Goal: Information Seeking & Learning: Learn about a topic

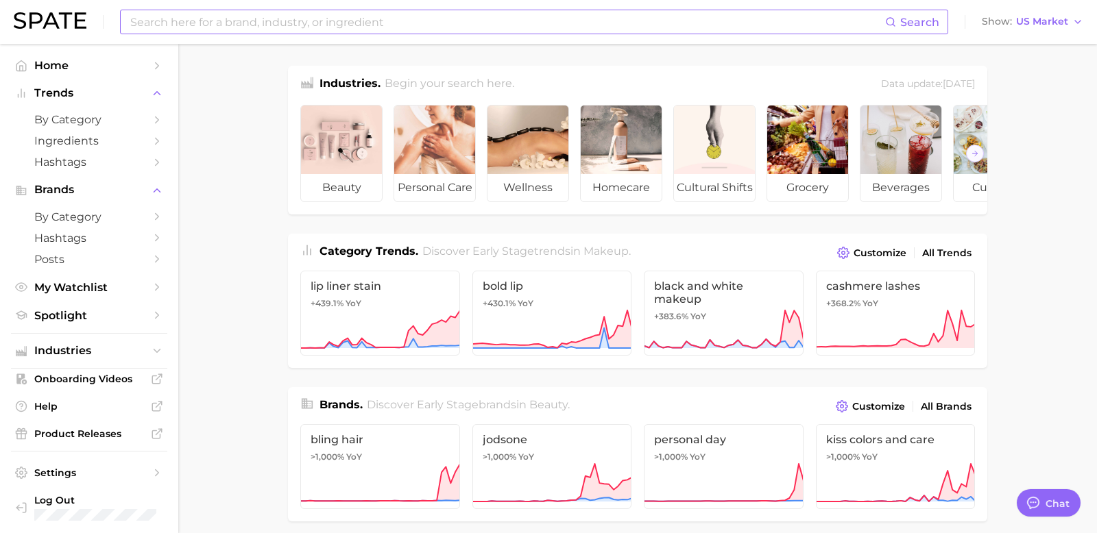
click at [219, 16] on input at bounding box center [507, 21] width 756 height 23
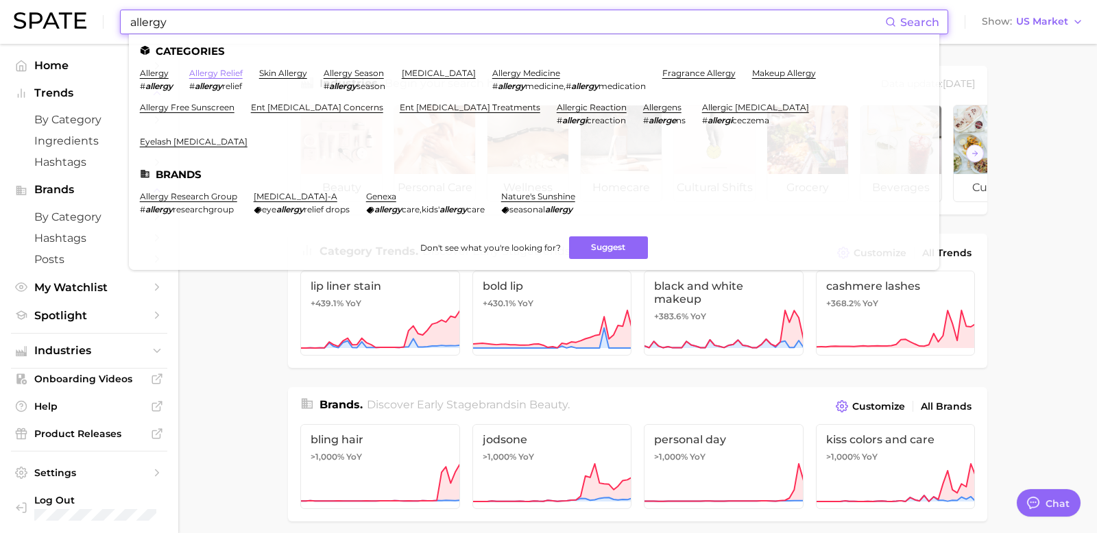
type input "allergy"
click at [221, 73] on link "allergy relief" at bounding box center [215, 73] width 53 height 10
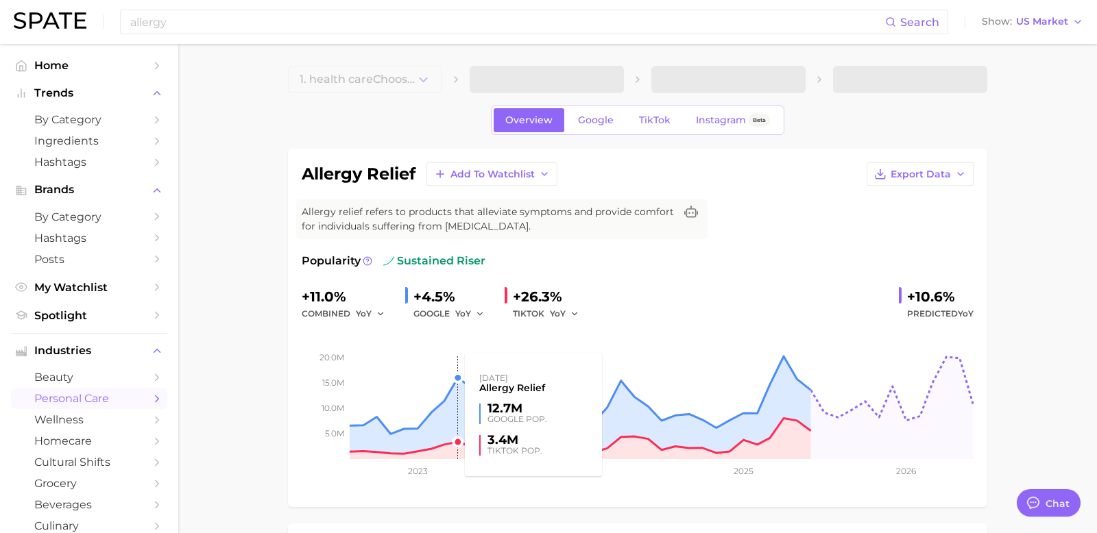
type textarea "x"
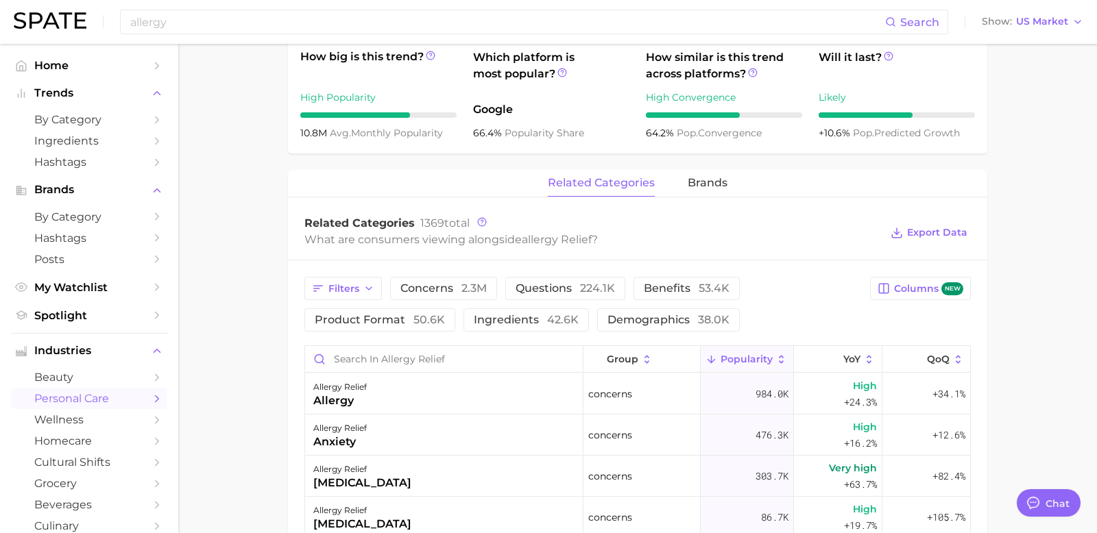
scroll to position [516, 0]
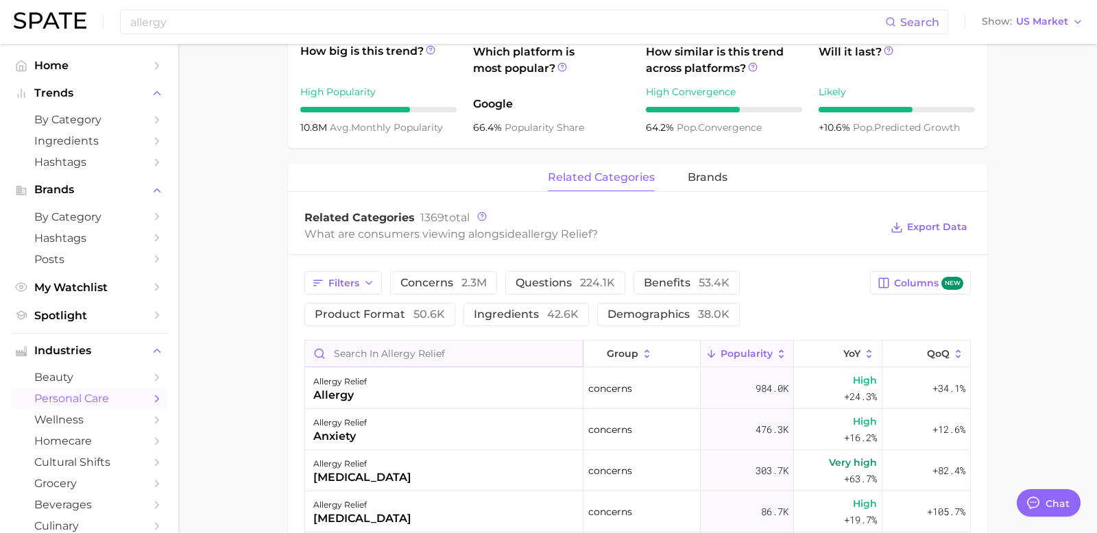
click at [372, 363] on input "Search in allergy relief" at bounding box center [444, 354] width 278 height 26
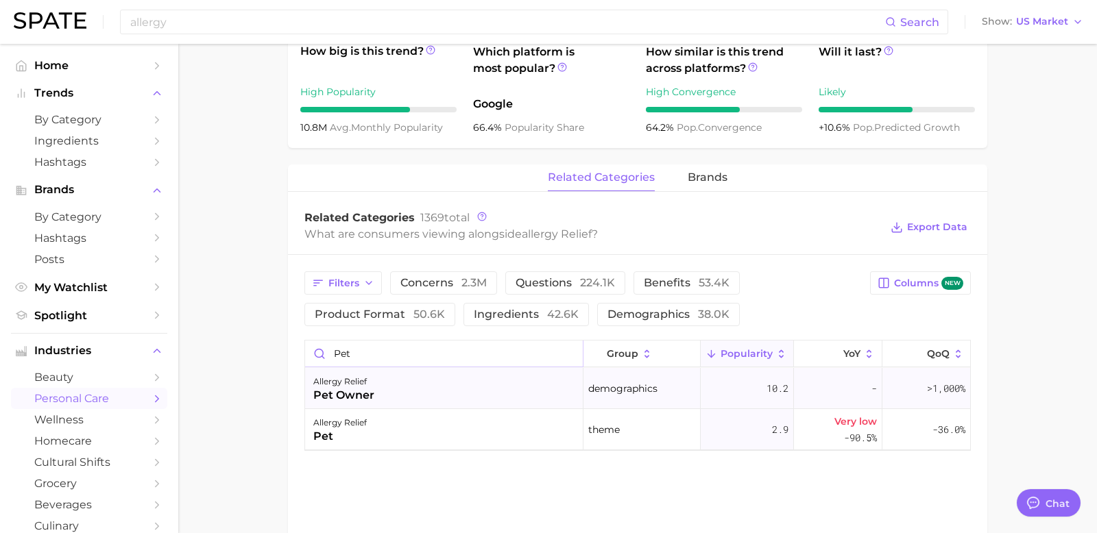
type input "pet"
click at [365, 389] on div "pet owner" at bounding box center [343, 395] width 61 height 16
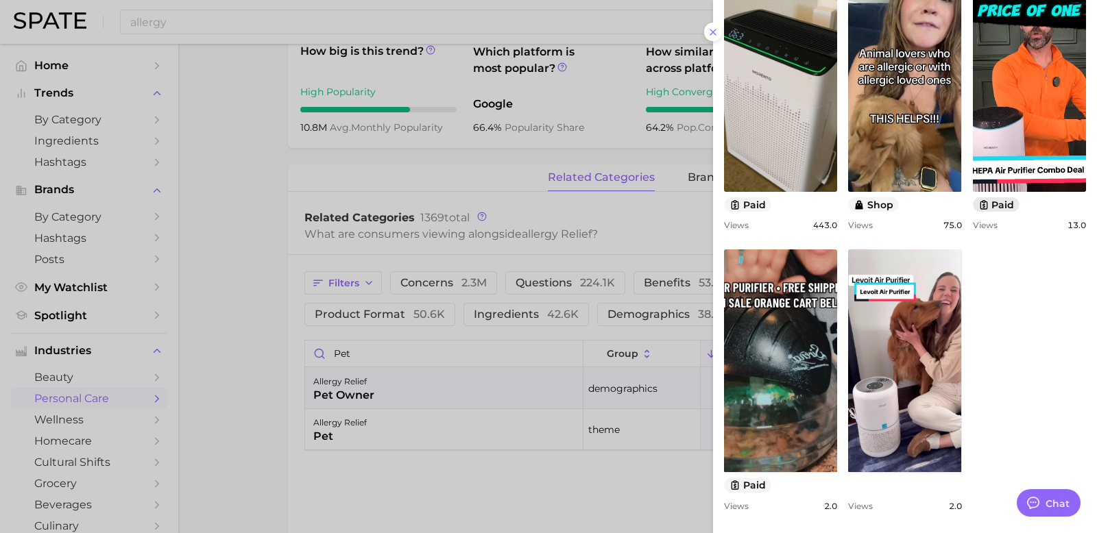
scroll to position [0, 0]
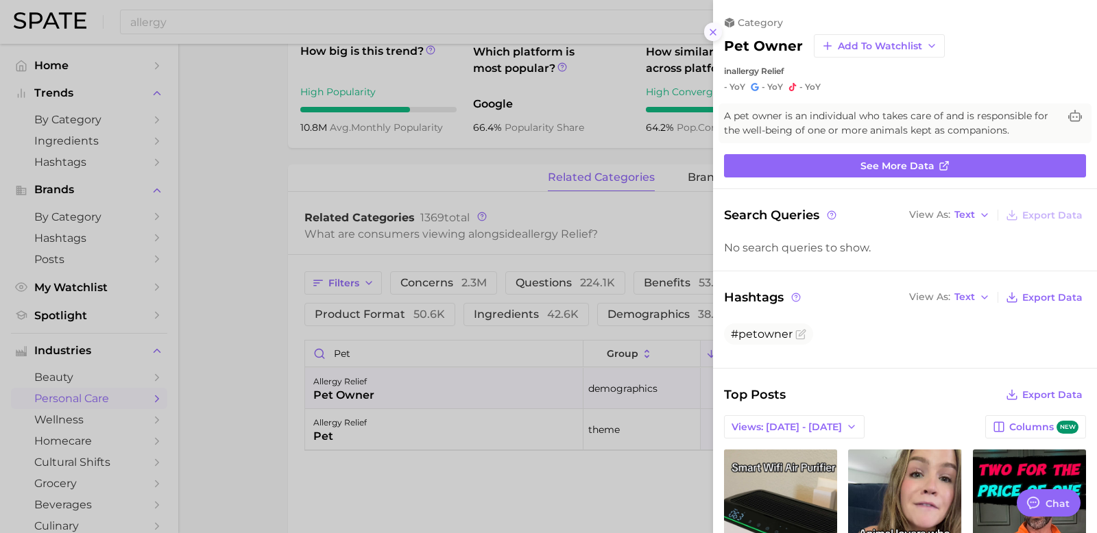
click at [710, 33] on icon at bounding box center [713, 32] width 11 height 11
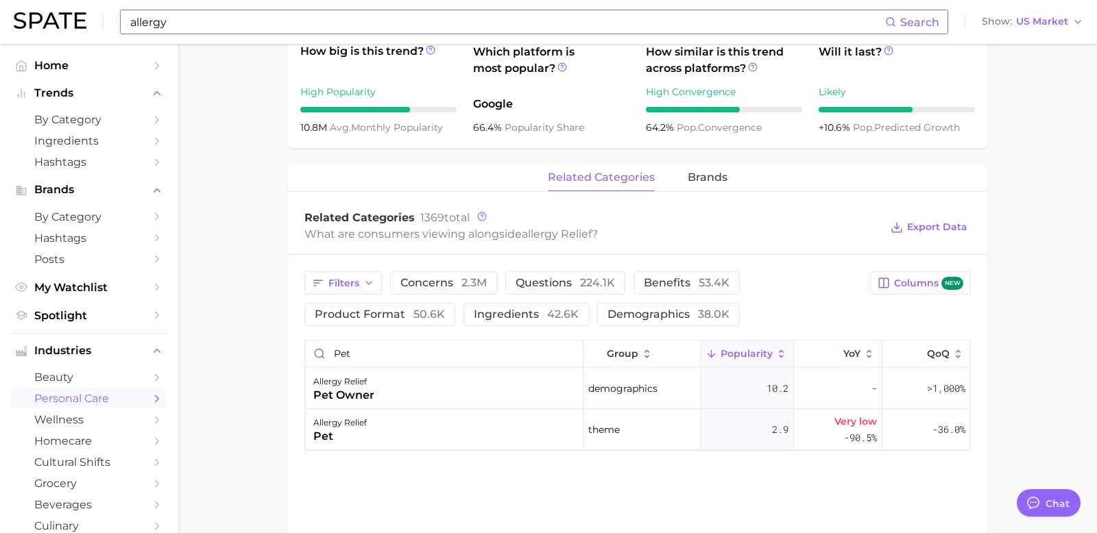
click at [223, 13] on input "allergy" at bounding box center [507, 21] width 756 height 23
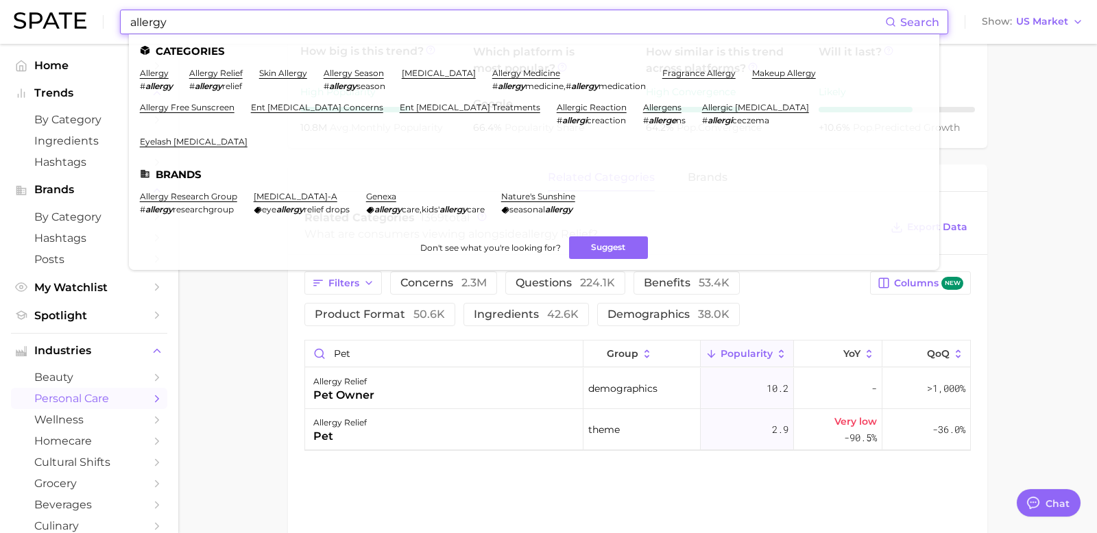
click at [200, 23] on input "allergy" at bounding box center [507, 21] width 756 height 23
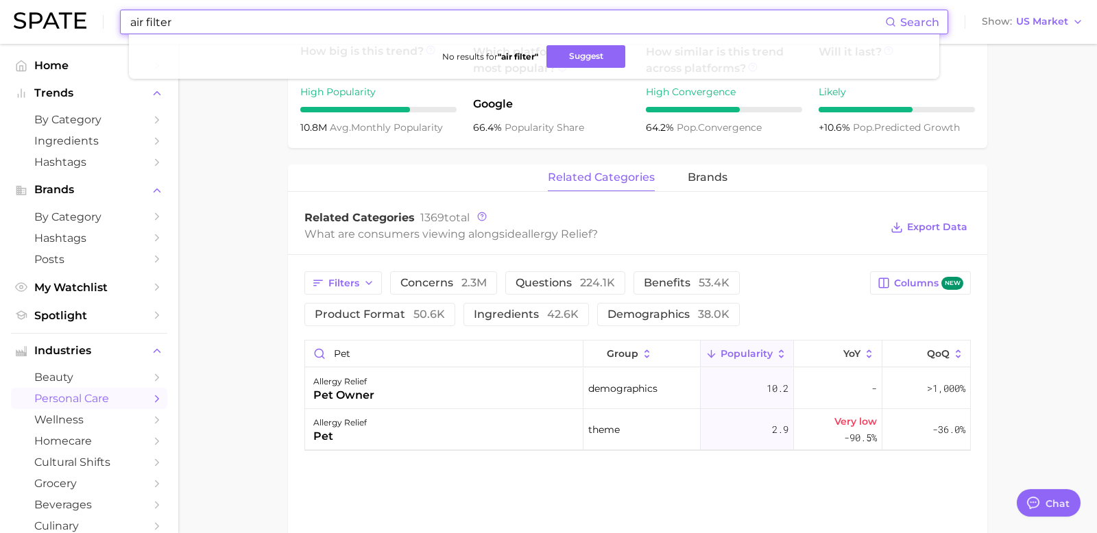
drag, startPoint x: 183, startPoint y: 21, endPoint x: 97, endPoint y: 20, distance: 85.7
click at [97, 20] on div "air filter Search No results for " air filter " Suggest Show US Market" at bounding box center [548, 22] width 1069 height 44
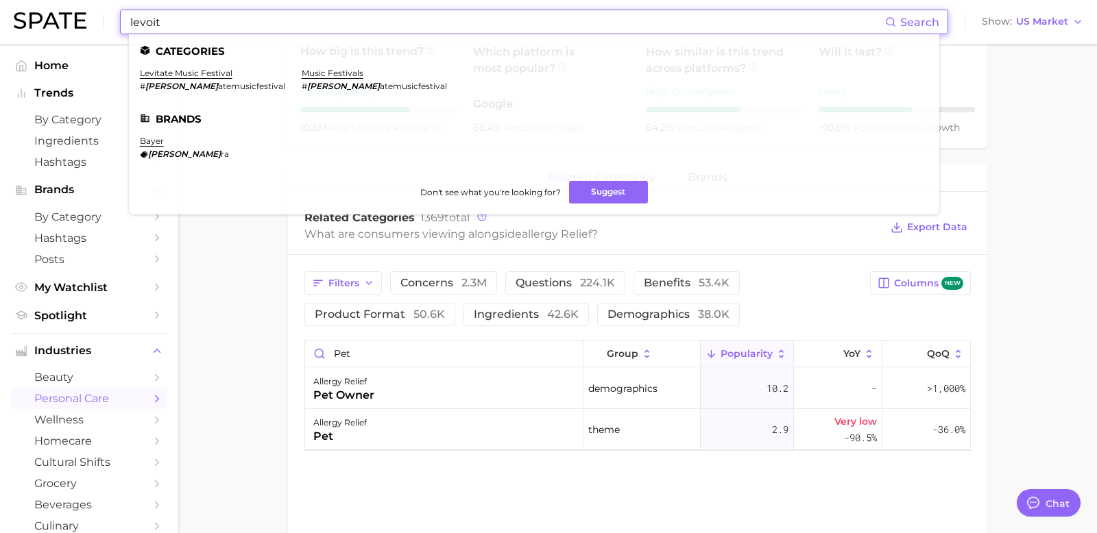
drag, startPoint x: 173, startPoint y: 21, endPoint x: 101, endPoint y: 18, distance: 72.1
click at [101, 18] on div "levoit Search Categories levitate music festival # levit atemusicfestival music…" at bounding box center [548, 22] width 1069 height 44
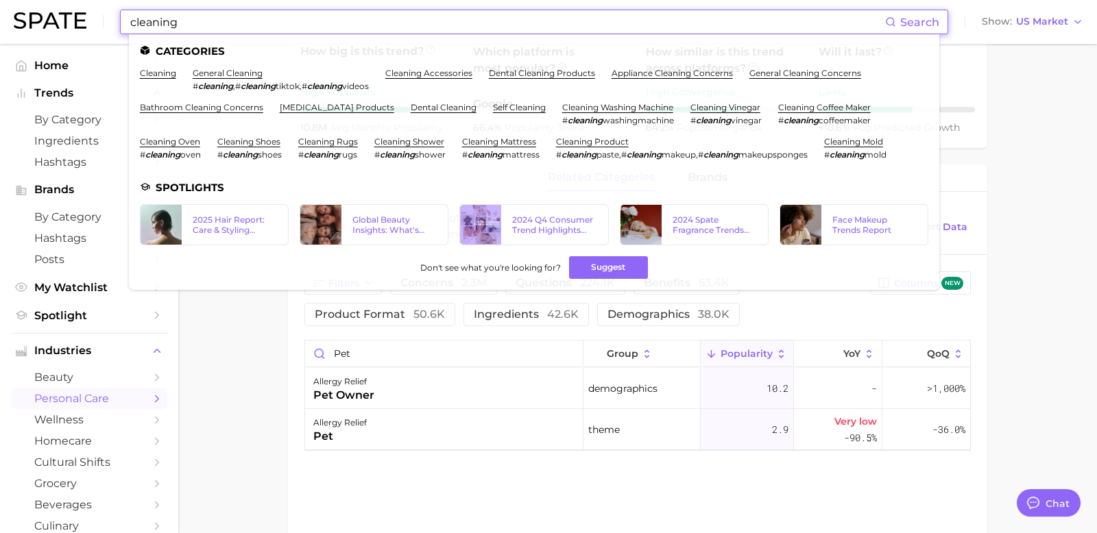
click at [174, 29] on input "cleaning" at bounding box center [507, 21] width 756 height 23
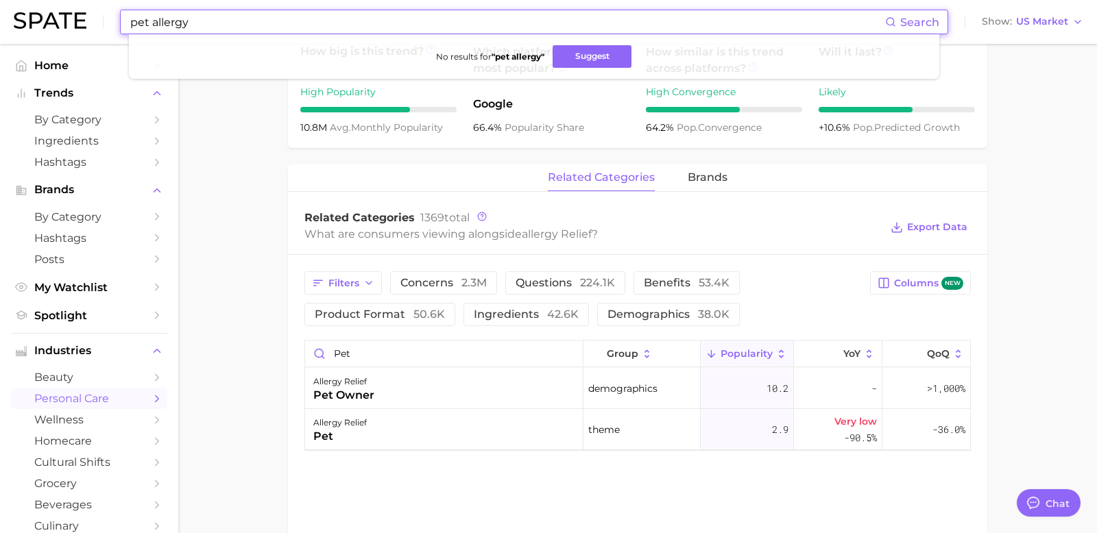
click at [173, 24] on input "pet allergy" at bounding box center [507, 21] width 756 height 23
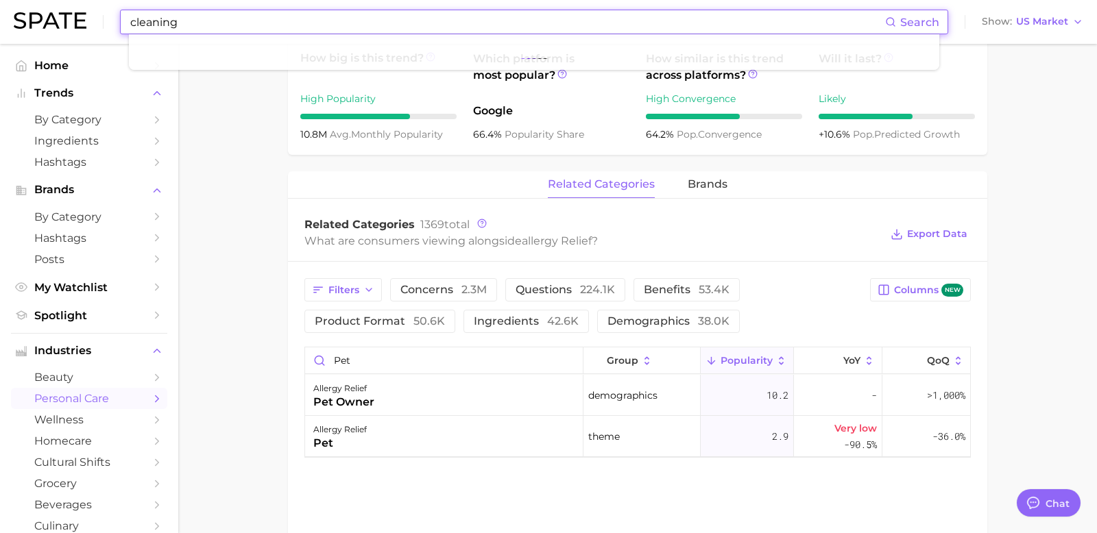
click at [218, 19] on input "cleaning" at bounding box center [507, 21] width 756 height 23
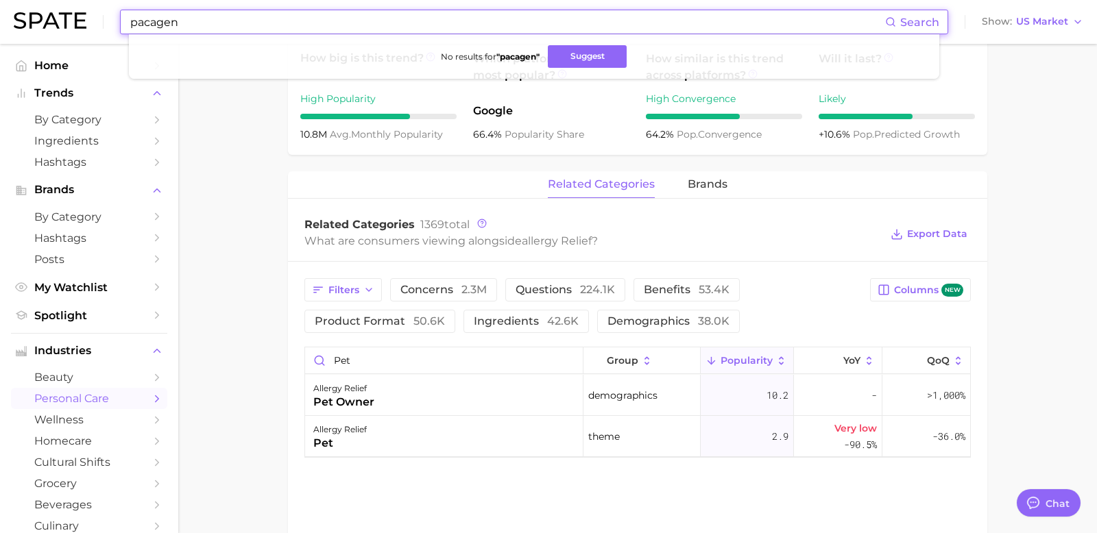
click at [142, 19] on input "pacagen" at bounding box center [507, 21] width 756 height 23
click at [187, 25] on input "pacagen" at bounding box center [507, 21] width 756 height 23
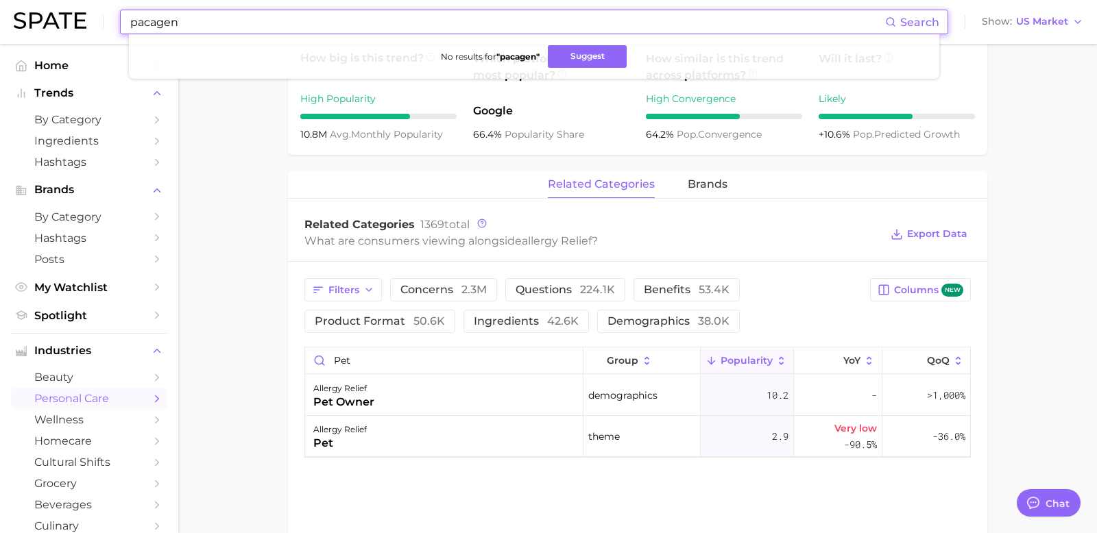
click at [187, 25] on input "pacagen" at bounding box center [507, 21] width 756 height 23
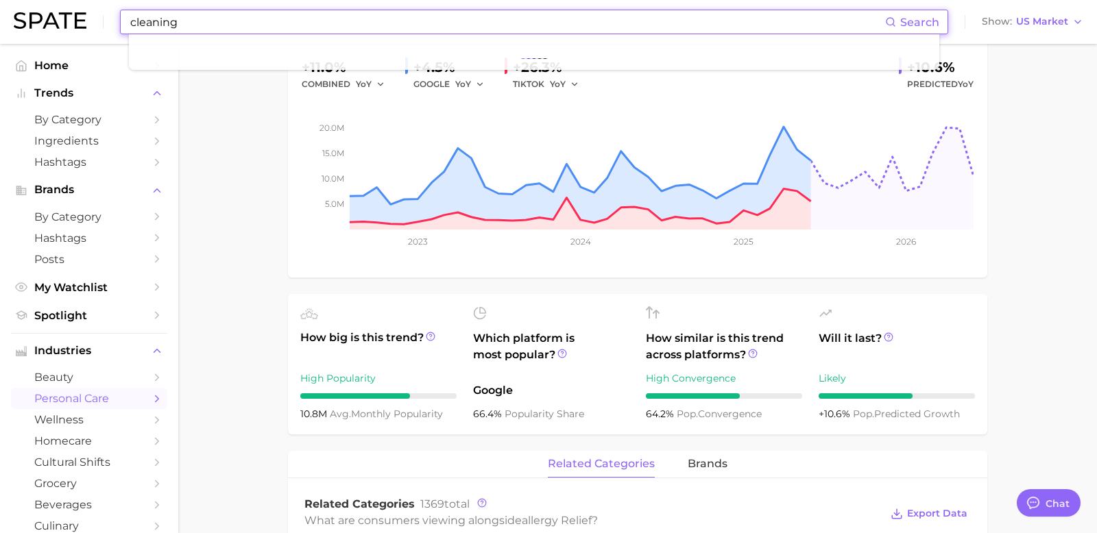
scroll to position [0, 0]
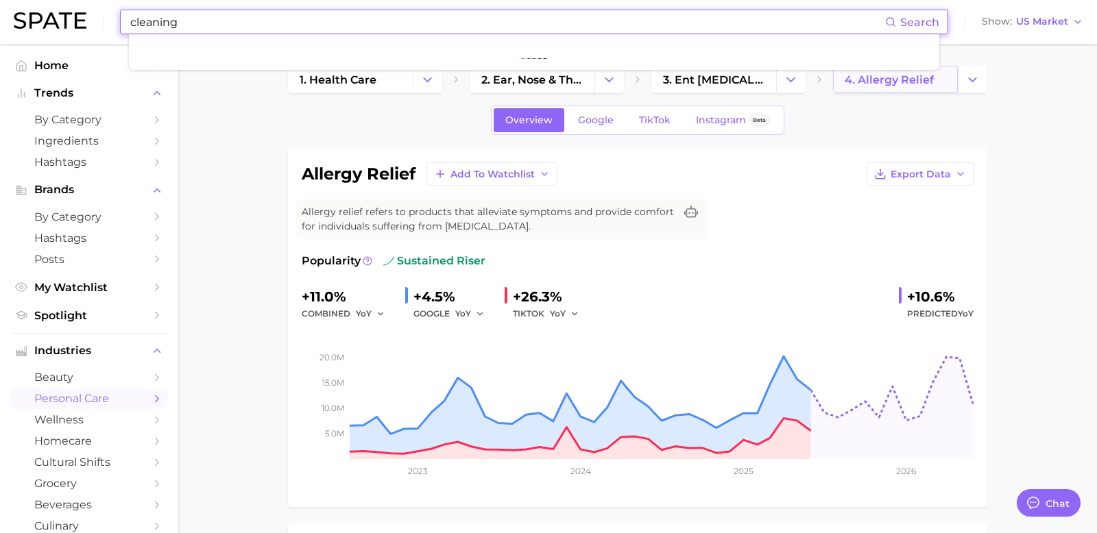
type input "cleaning"
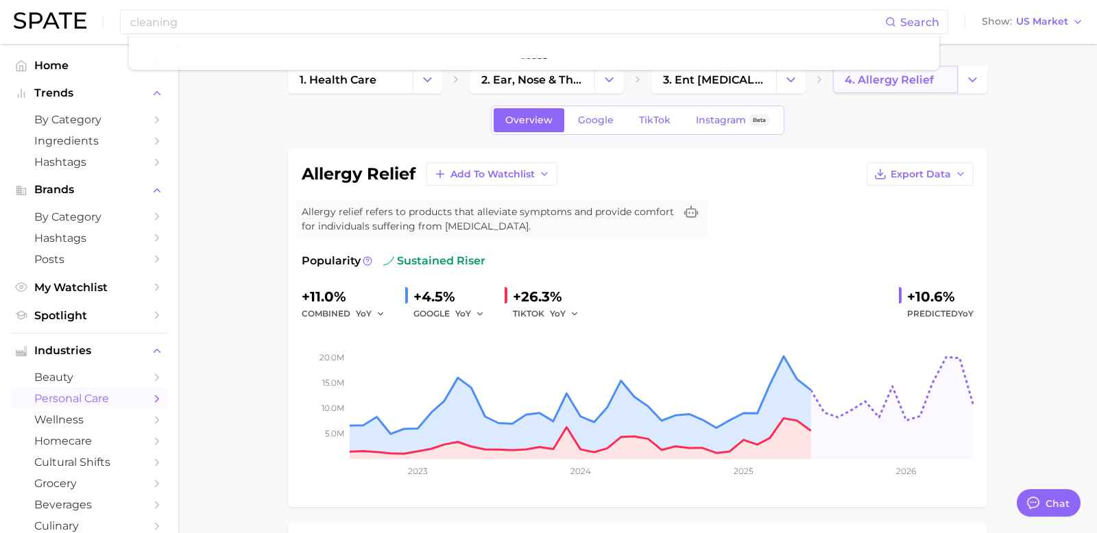
click at [872, 82] on span "4. allergy relief" at bounding box center [889, 79] width 89 height 13
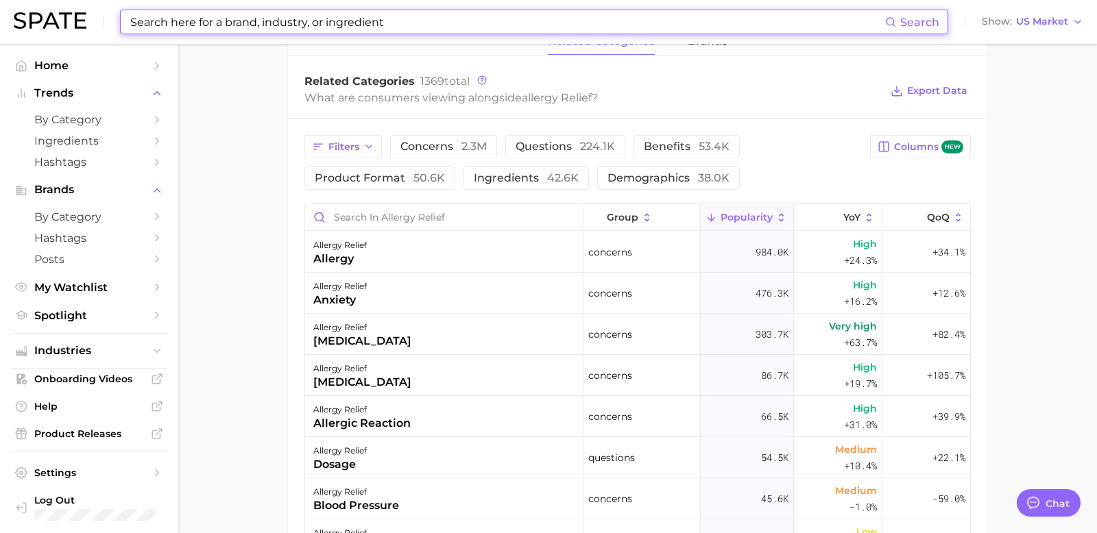
scroll to position [655, 0]
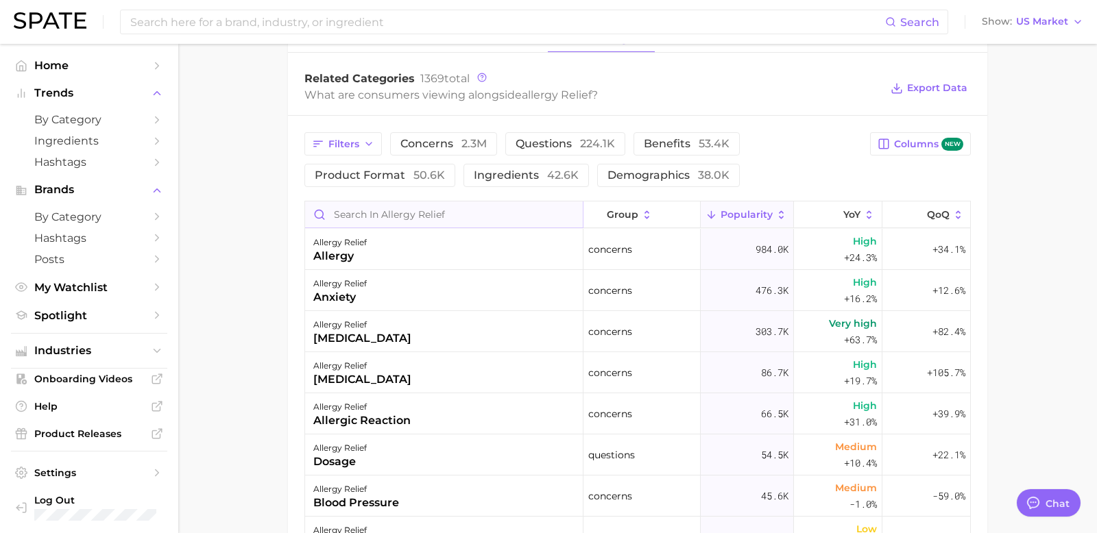
click at [367, 212] on input "Search in allergy relief" at bounding box center [444, 215] width 278 height 26
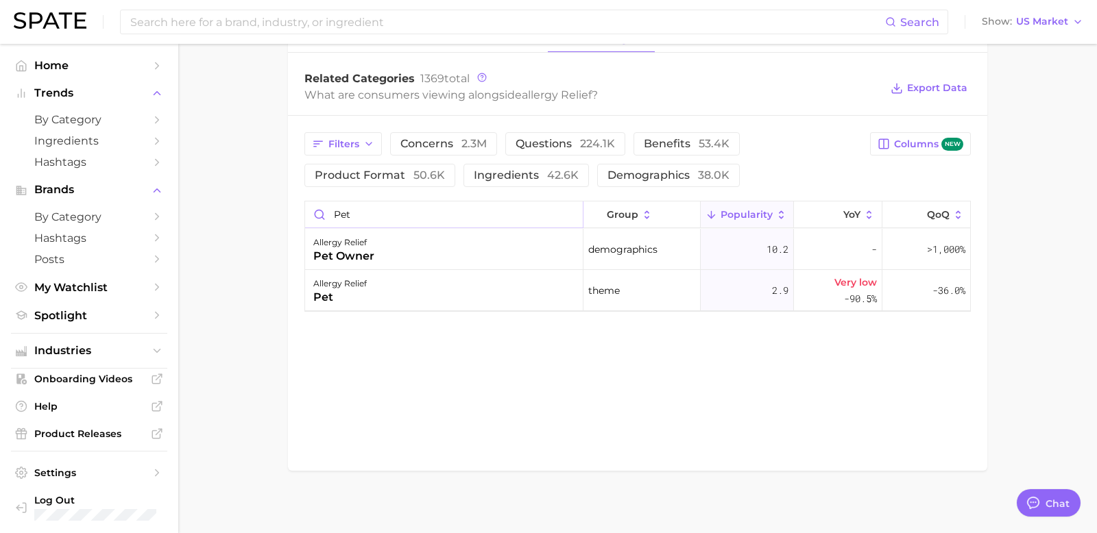
drag, startPoint x: 367, startPoint y: 210, endPoint x: 281, endPoint y: 210, distance: 85.7
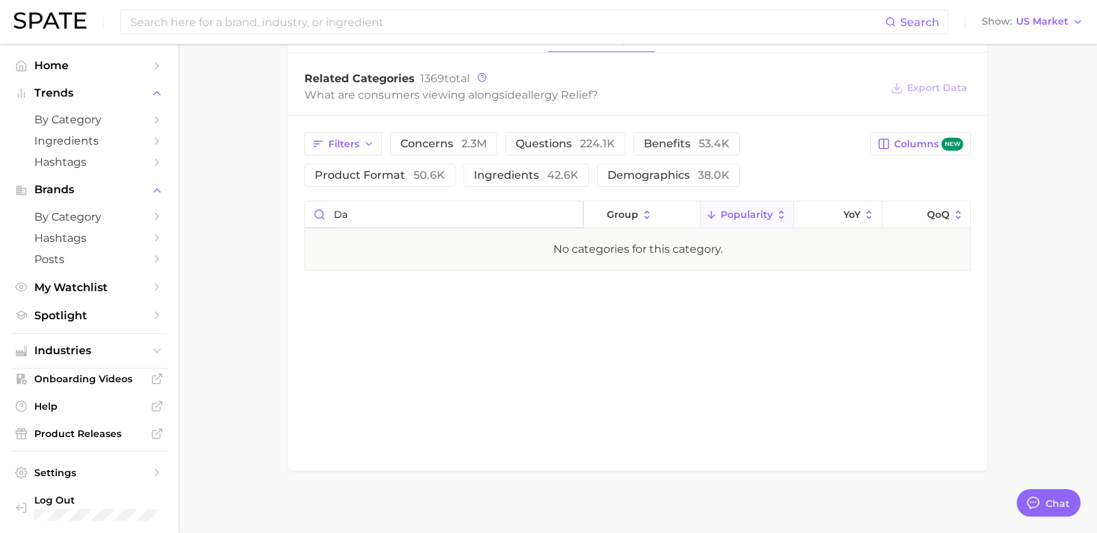
type input "d"
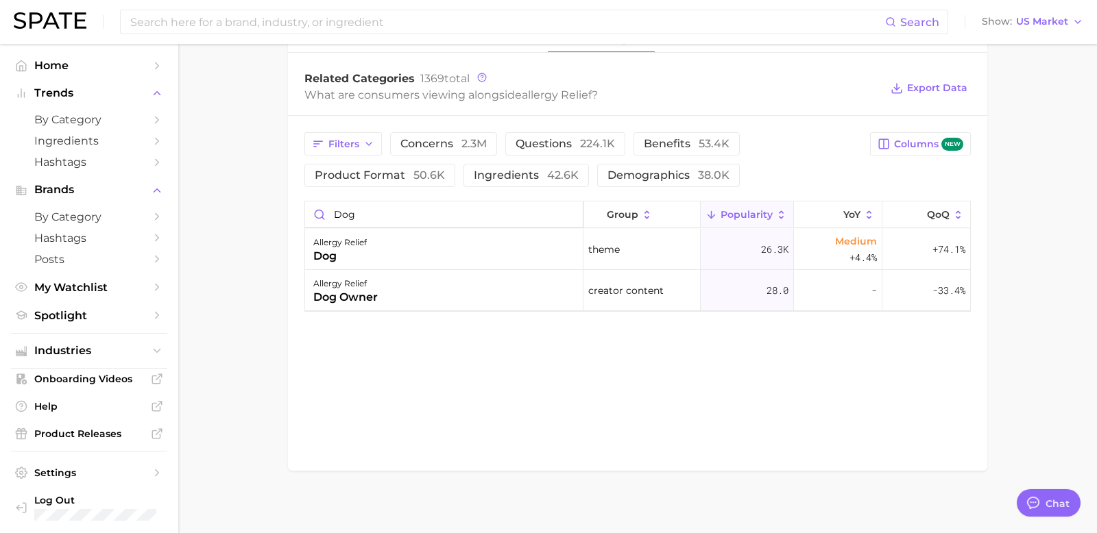
drag, startPoint x: 385, startPoint y: 214, endPoint x: 271, endPoint y: 204, distance: 114.2
click at [356, 213] on input "cat" at bounding box center [444, 215] width 278 height 26
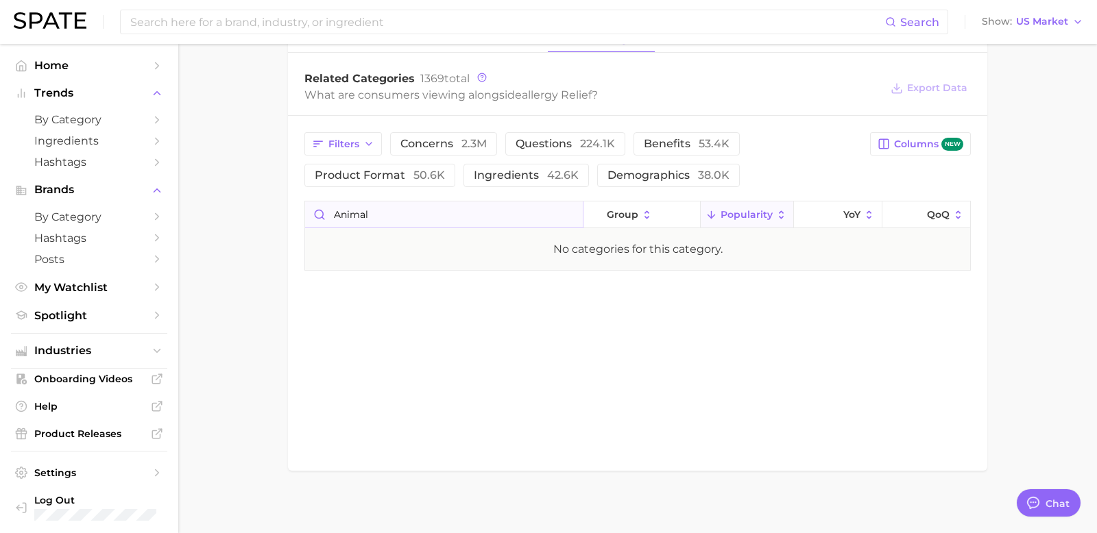
type input "anima"
click at [567, 215] on input "anima" at bounding box center [444, 215] width 278 height 26
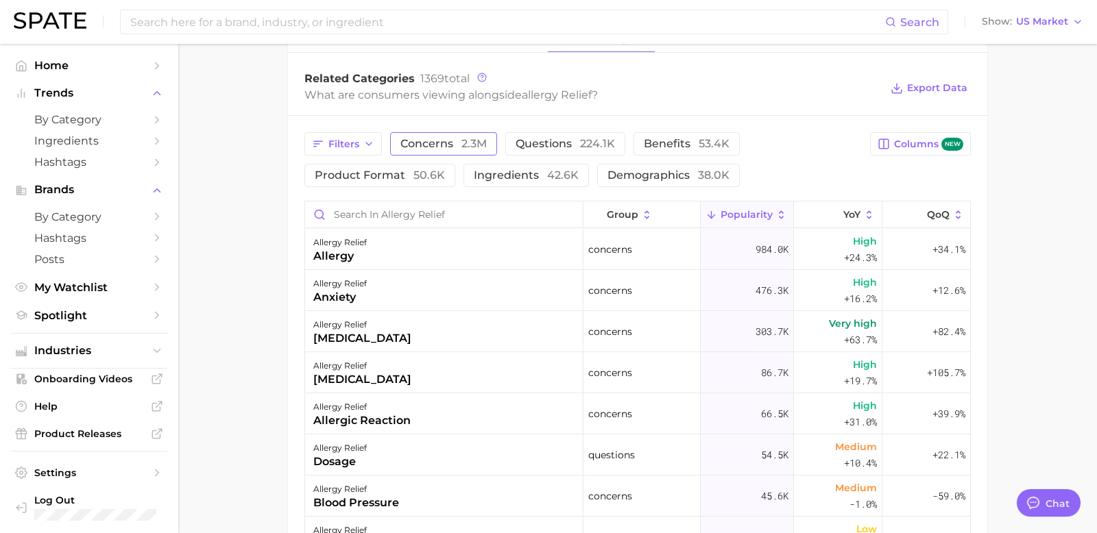
click at [418, 143] on span "concerns 2.3m" at bounding box center [443, 143] width 86 height 11
click at [276, 25] on input at bounding box center [507, 21] width 756 height 23
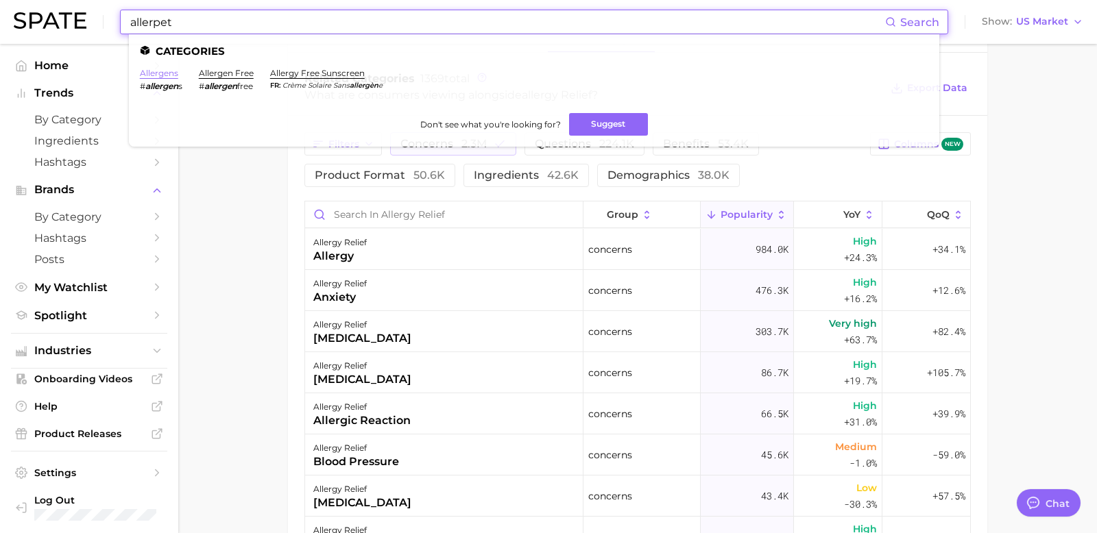
type input "allerpet"
click at [158, 75] on link "allergens" at bounding box center [159, 73] width 38 height 10
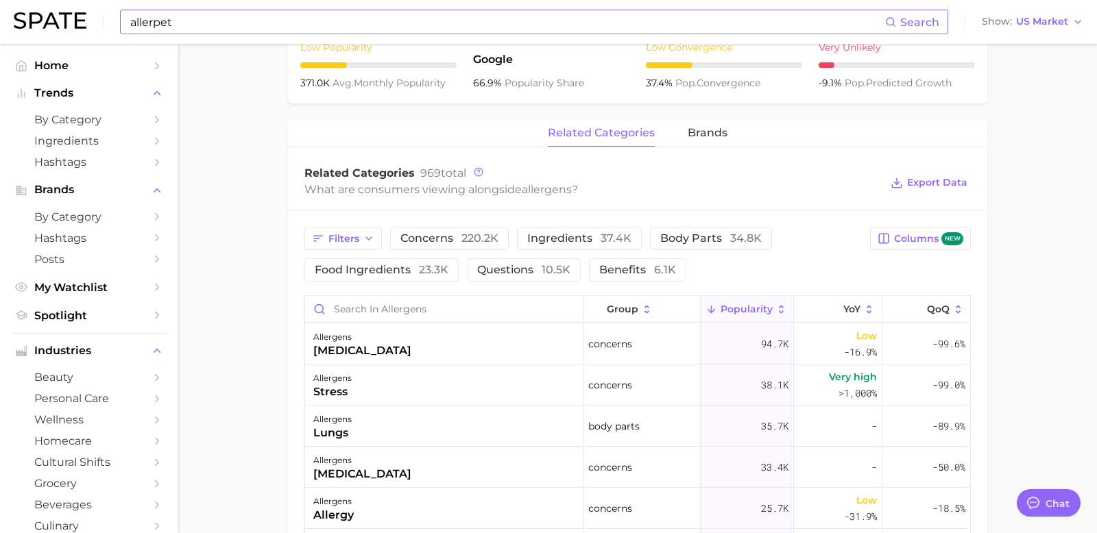
scroll to position [564, 0]
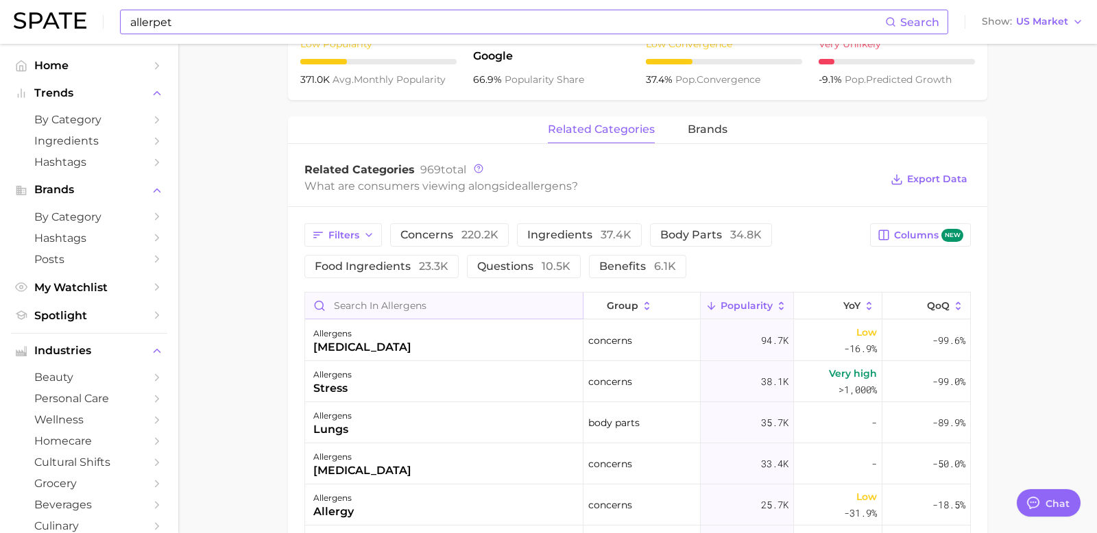
click at [389, 315] on input "Search in allergens" at bounding box center [444, 306] width 278 height 26
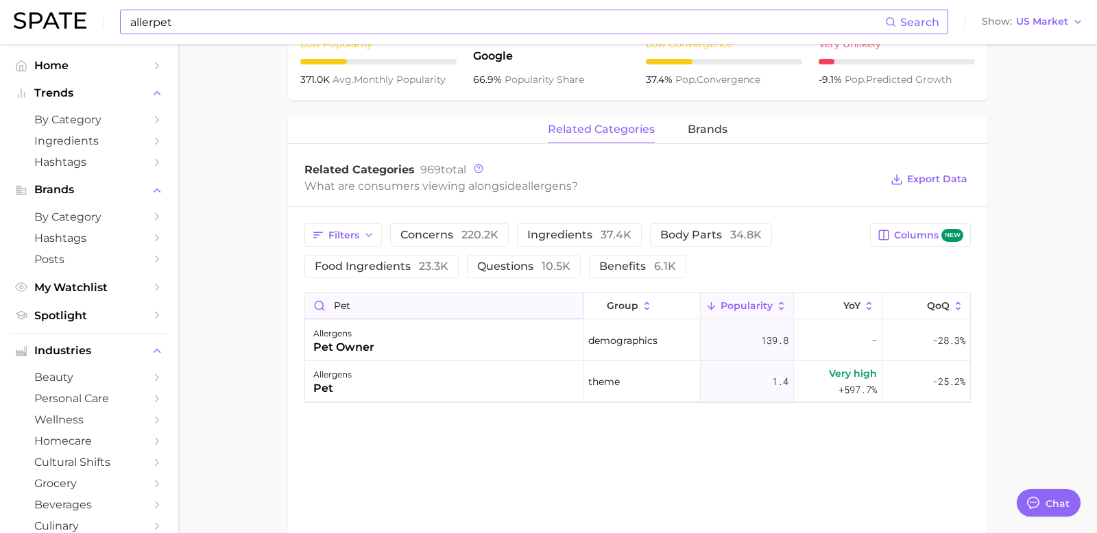
drag, startPoint x: 390, startPoint y: 302, endPoint x: 333, endPoint y: 298, distance: 57.7
click at [333, 298] on input "pet" at bounding box center [444, 306] width 278 height 26
click at [365, 305] on input "food topper" at bounding box center [444, 306] width 278 height 26
type input "f"
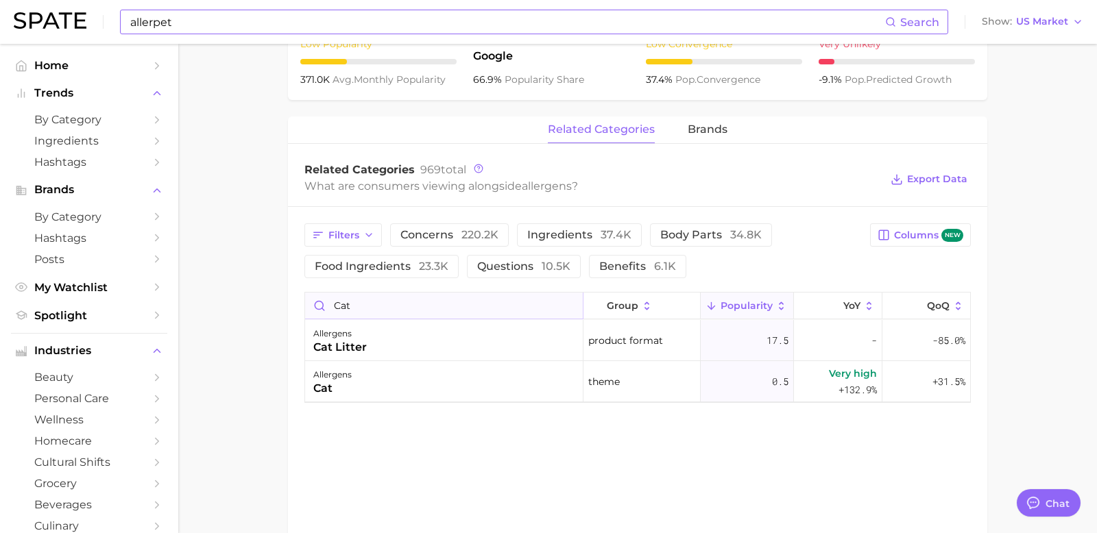
drag, startPoint x: 365, startPoint y: 305, endPoint x: 307, endPoint y: 304, distance: 57.6
click at [307, 304] on input "cat" at bounding box center [444, 306] width 278 height 26
click at [401, 347] on div "allergens dog owner" at bounding box center [444, 340] width 278 height 41
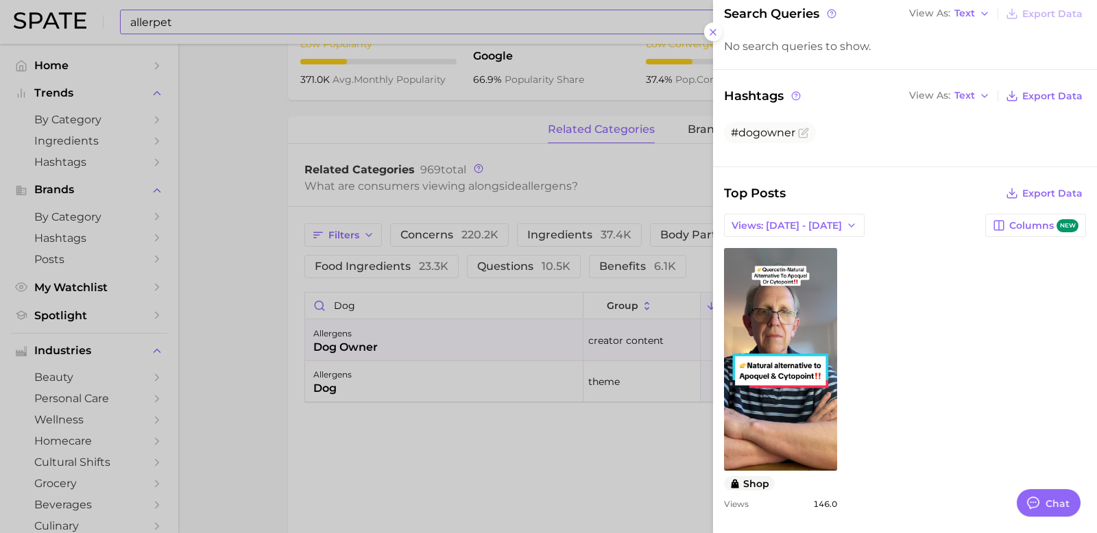
scroll to position [213, 0]
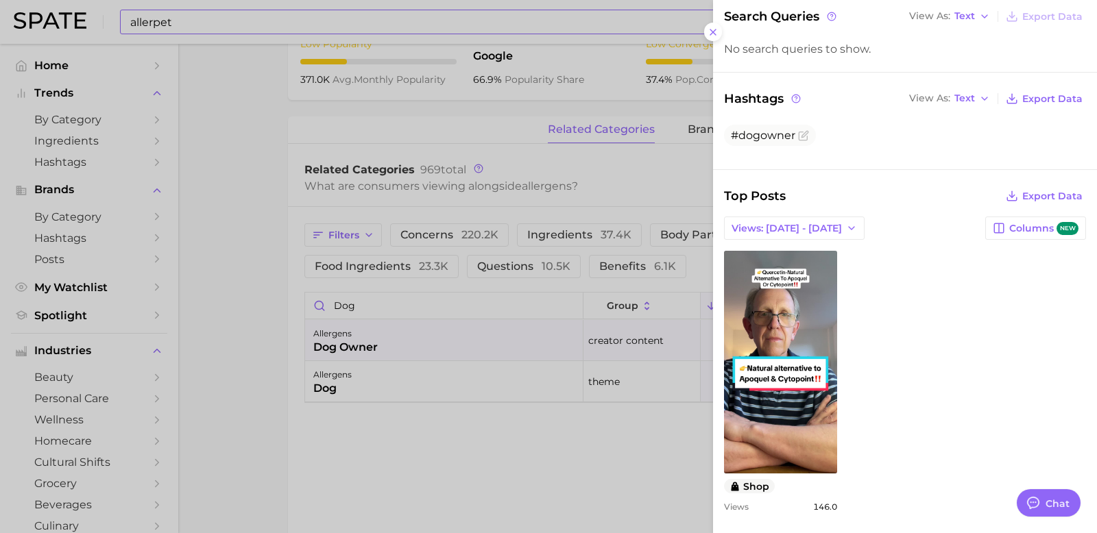
click at [793, 209] on div "Top Posts Export Data Views: Aug 3 - 10 Columns new view post on TikTok shop Vi…" at bounding box center [905, 354] width 362 height 337
click at [794, 223] on span "Views: Aug 3 - 10" at bounding box center [787, 229] width 110 height 12
click at [791, 278] on button "Total Views" at bounding box center [799, 278] width 151 height 25
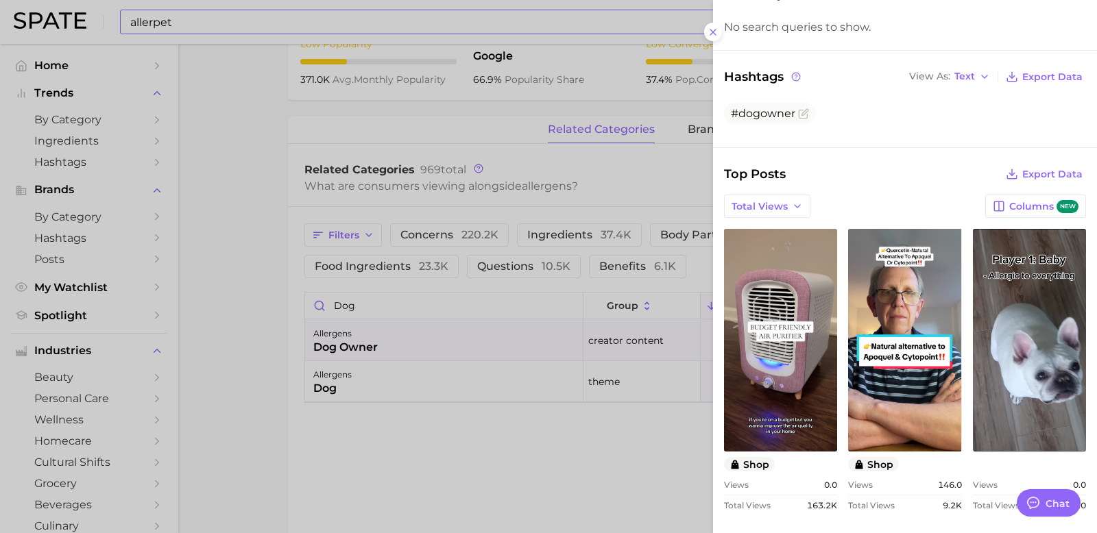
scroll to position [0, 0]
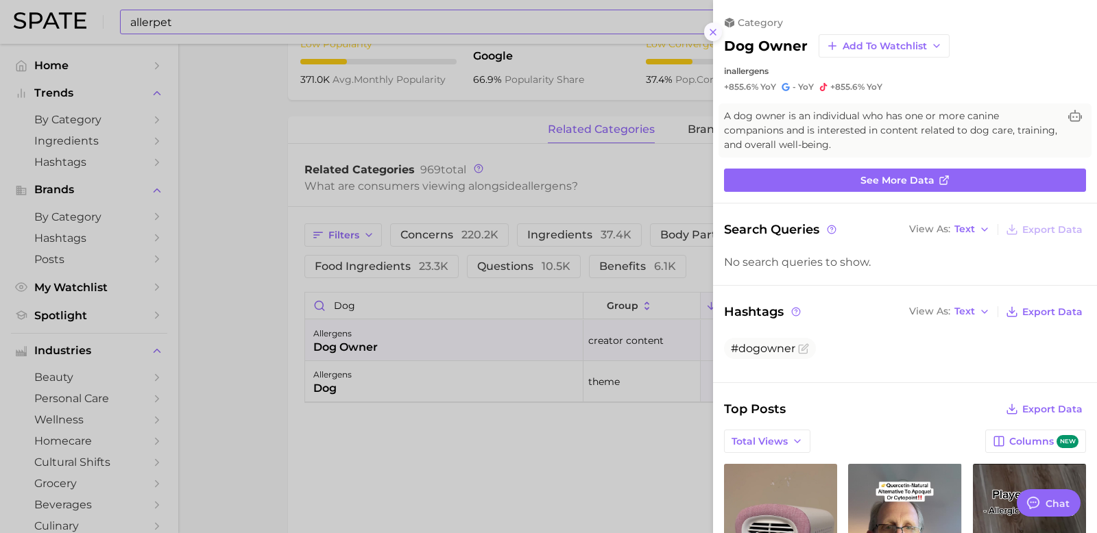
click at [714, 34] on icon at bounding box center [713, 32] width 11 height 11
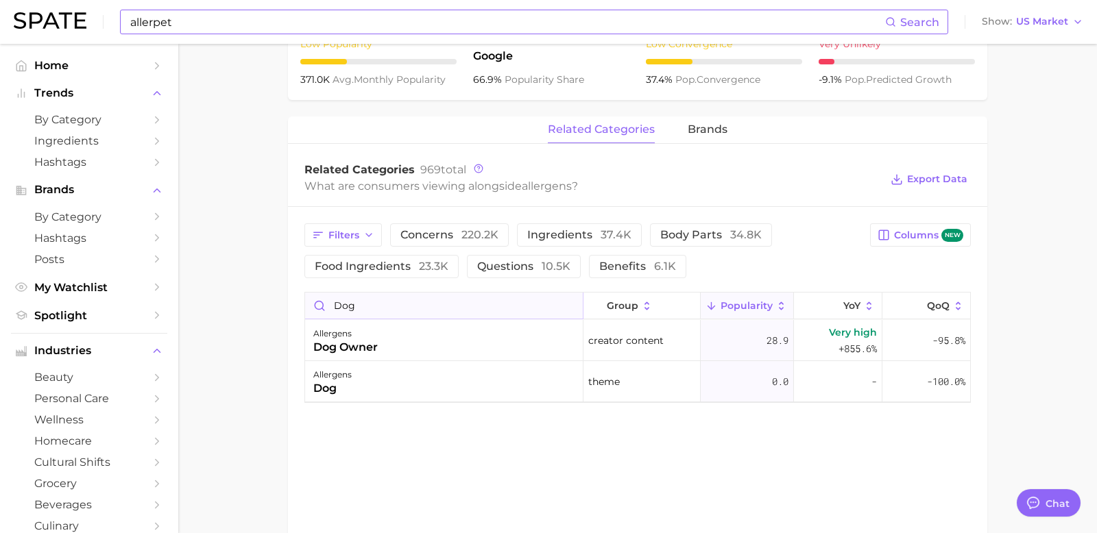
click at [346, 304] on input "dog" at bounding box center [444, 306] width 278 height 26
click at [386, 296] on input "cat" at bounding box center [444, 306] width 278 height 26
type input "pet"
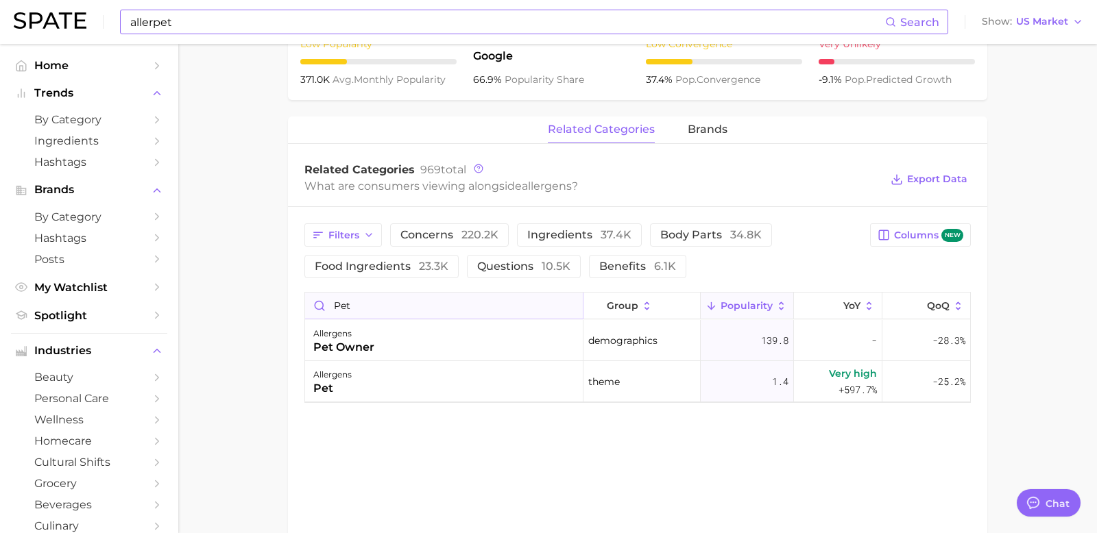
click at [359, 302] on input "pet" at bounding box center [444, 306] width 278 height 26
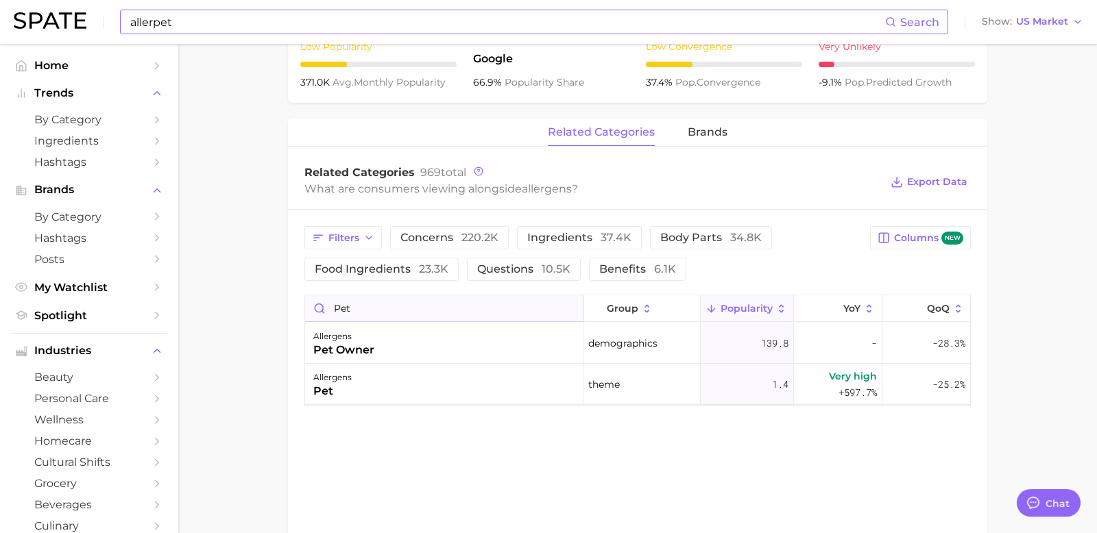
click at [359, 302] on input "pet" at bounding box center [444, 308] width 278 height 26
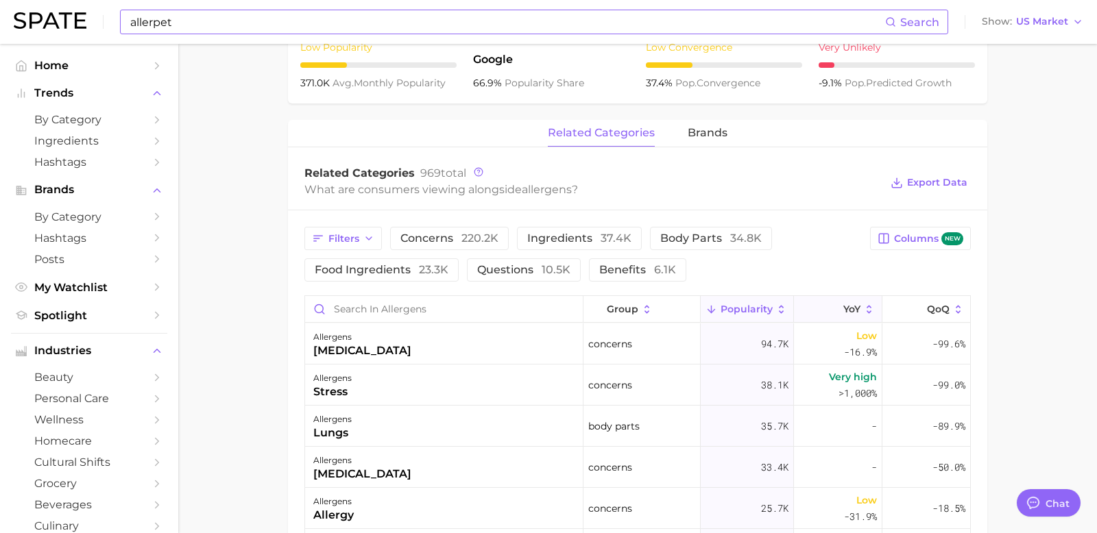
click at [841, 308] on button "YoY" at bounding box center [838, 309] width 88 height 27
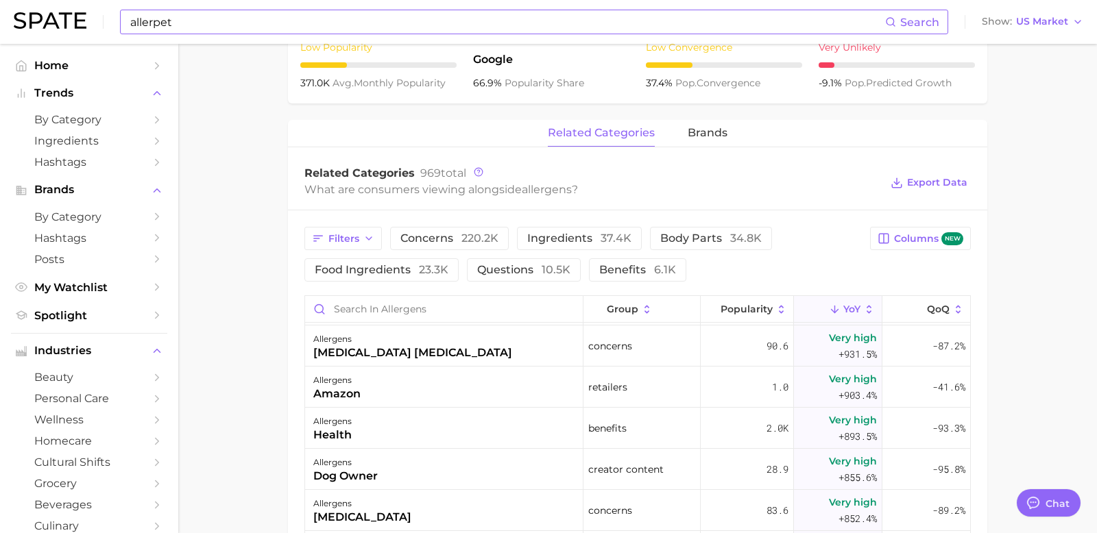
scroll to position [2101, 0]
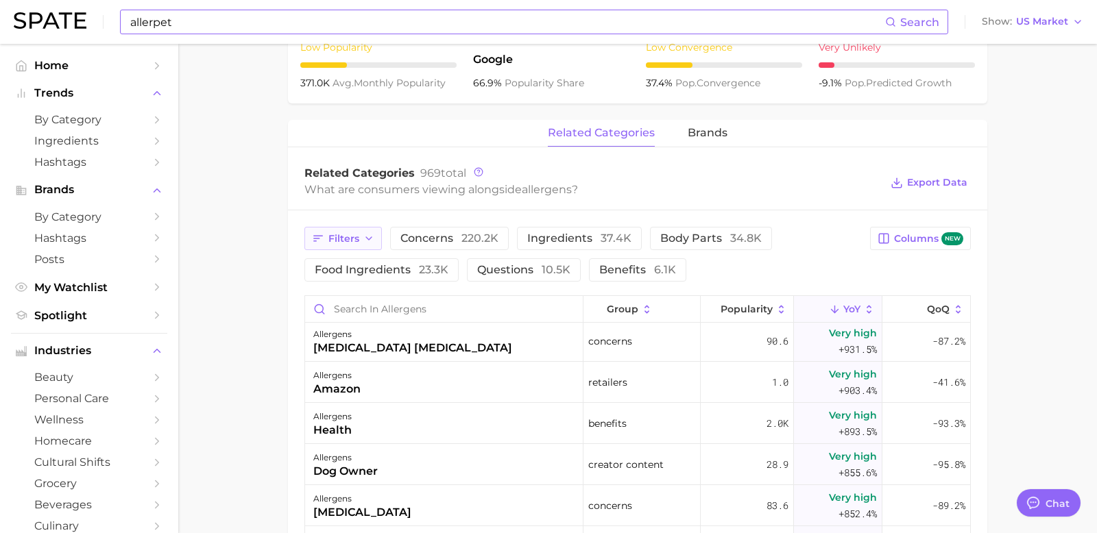
click at [363, 236] on icon "button" at bounding box center [368, 238] width 11 height 11
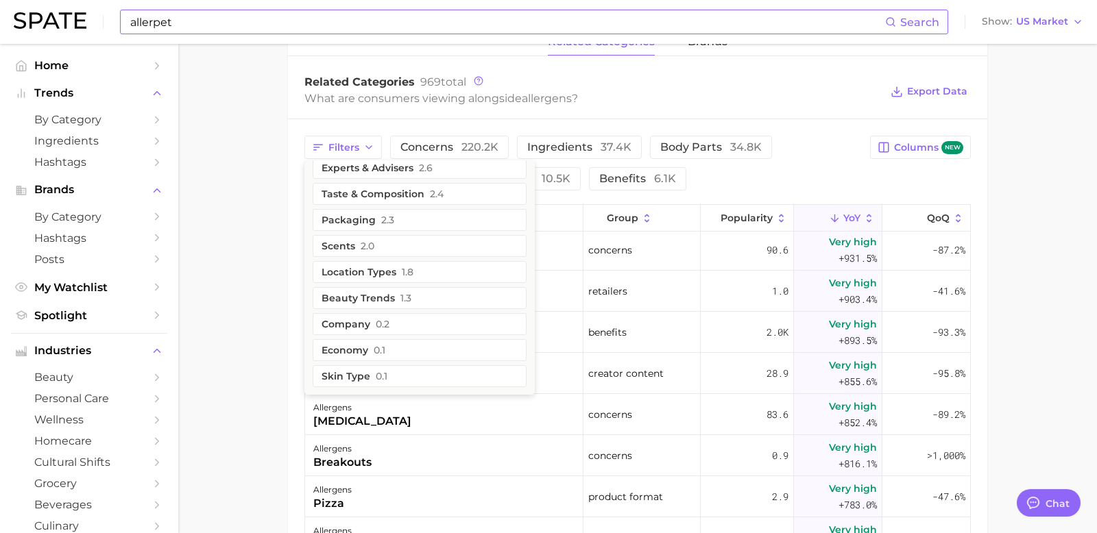
scroll to position [657, 0]
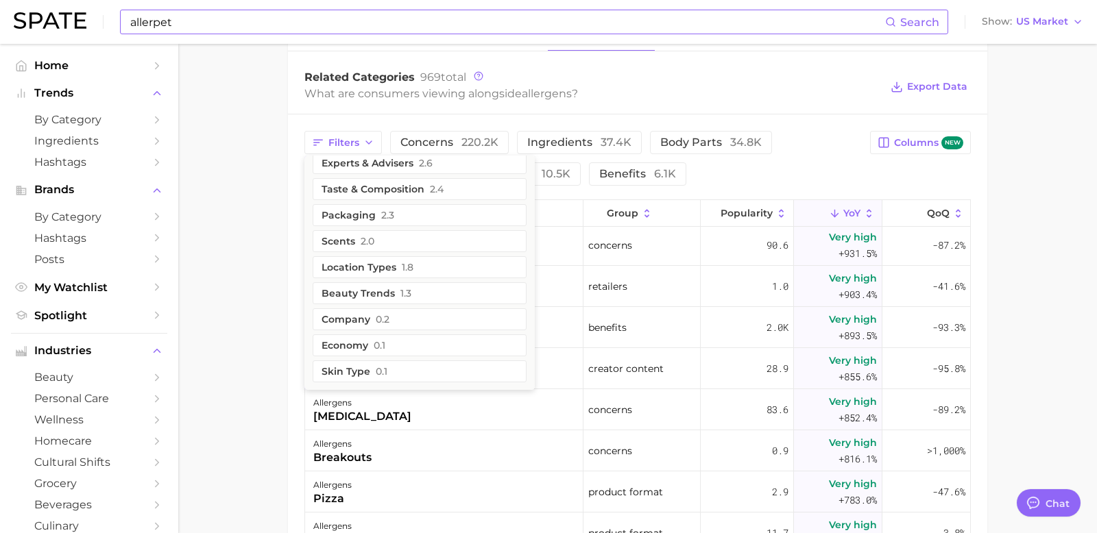
click at [273, 364] on main "allergens Overview Google TikTok Instagram Beta allergens Add to Watchlist Expo…" at bounding box center [637, 102] width 919 height 1431
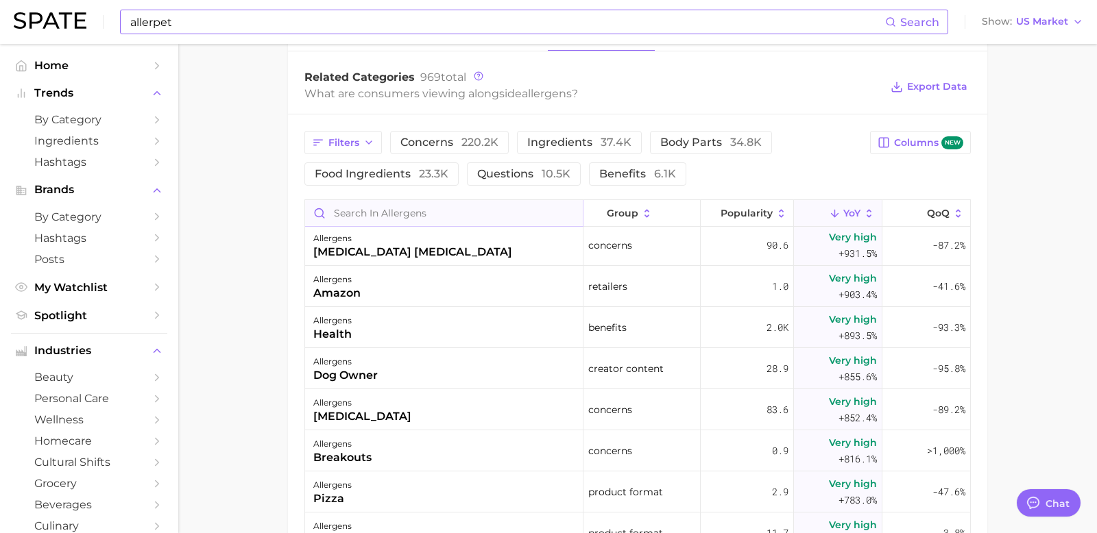
click at [435, 212] on input "Search in allergens" at bounding box center [444, 213] width 278 height 26
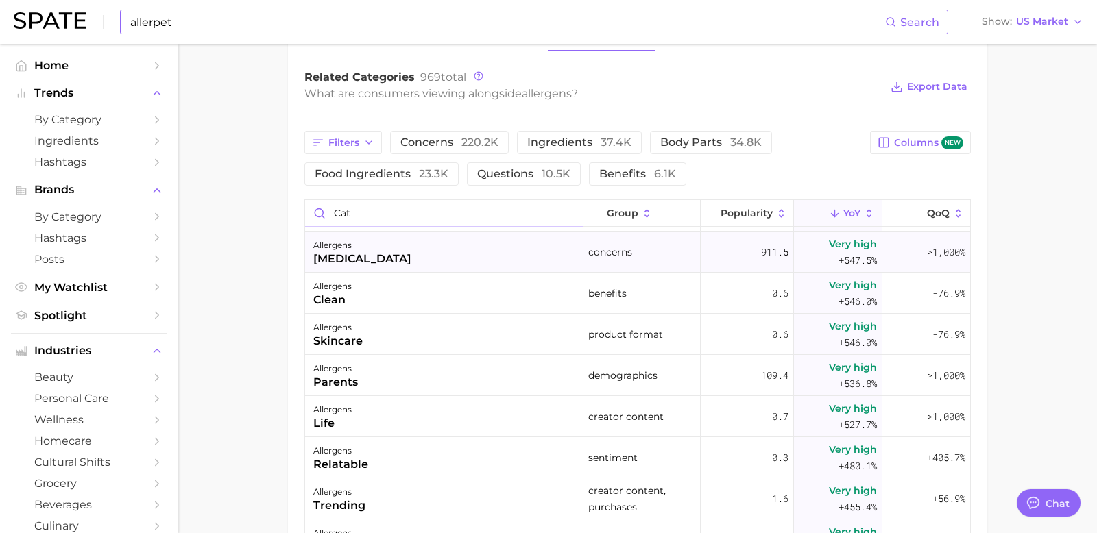
scroll to position [0, 0]
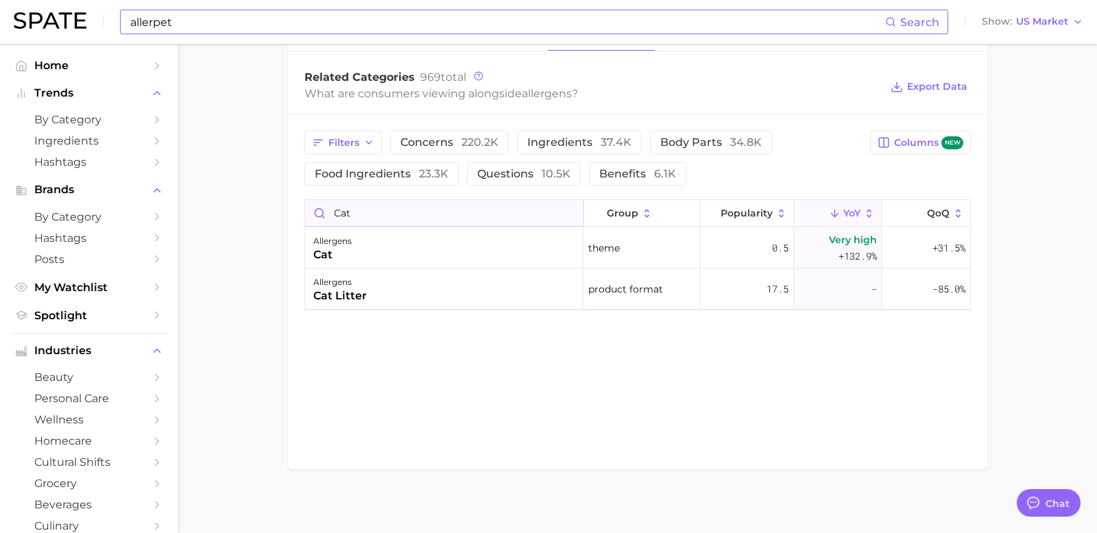
click at [378, 214] on input "cat" at bounding box center [444, 213] width 278 height 26
type input "d"
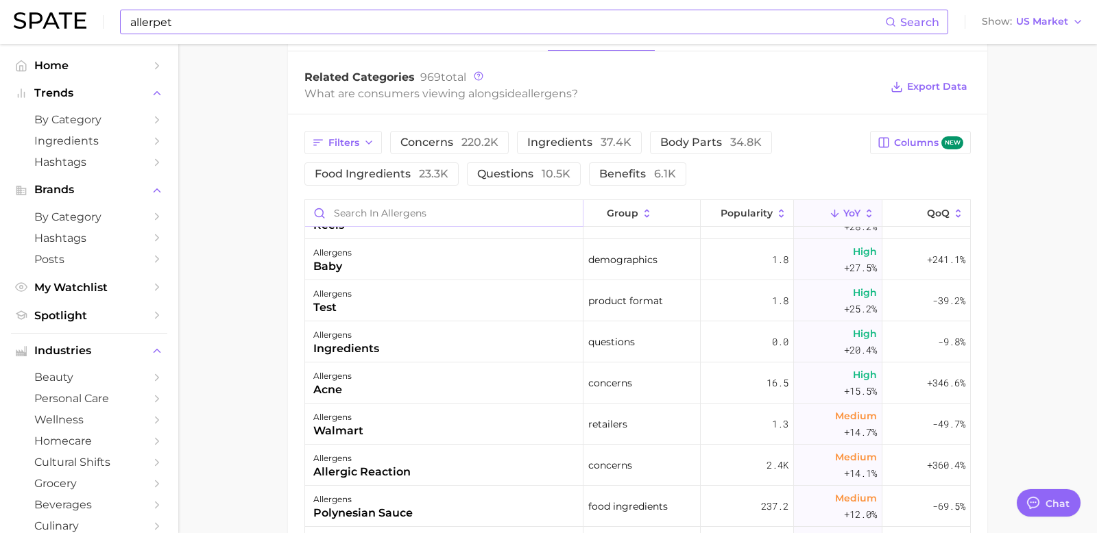
scroll to position [5049, 0]
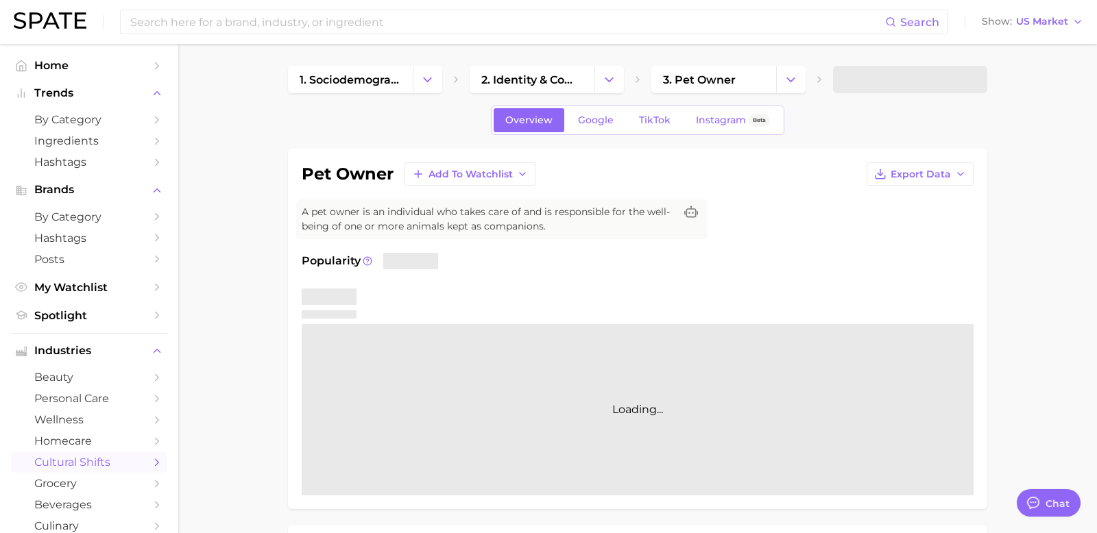
type textarea "x"
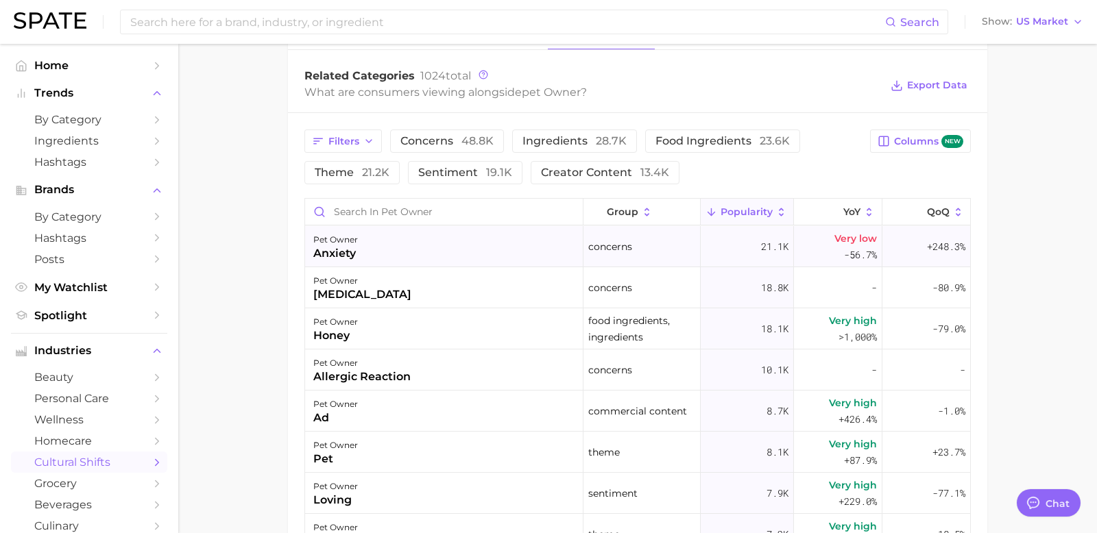
scroll to position [659, 0]
click at [356, 214] on input "Search in pet owner" at bounding box center [444, 211] width 278 height 26
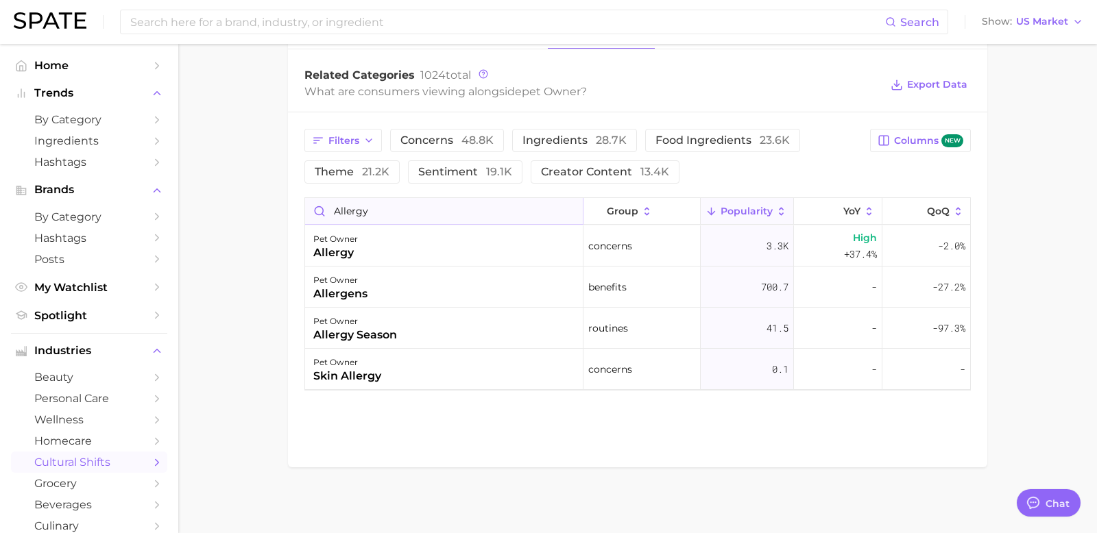
click at [348, 208] on input "allergy" at bounding box center [444, 211] width 278 height 26
type input "c"
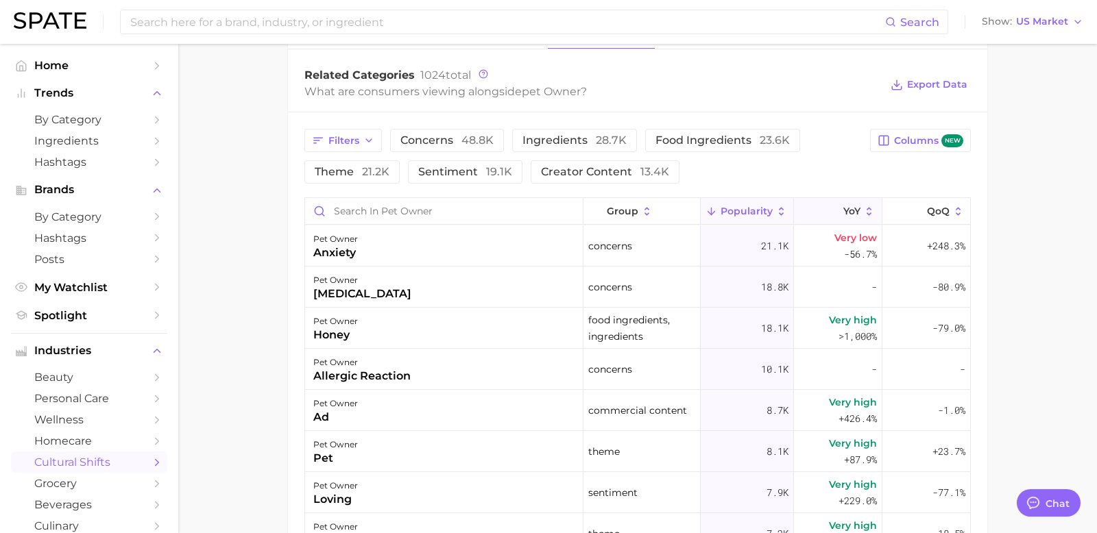
click at [842, 213] on button "YoY" at bounding box center [838, 211] width 88 height 27
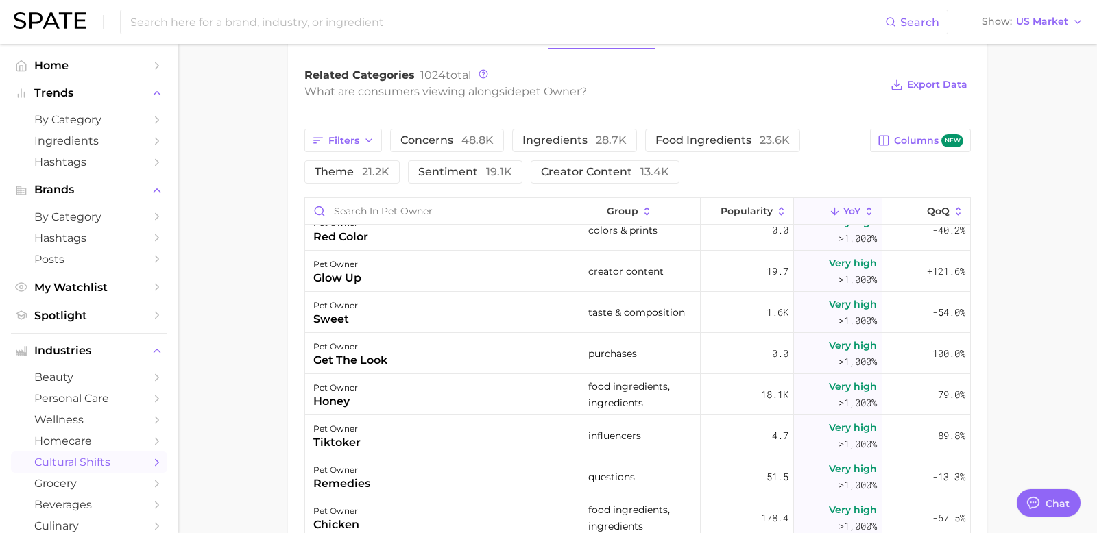
scroll to position [677, 0]
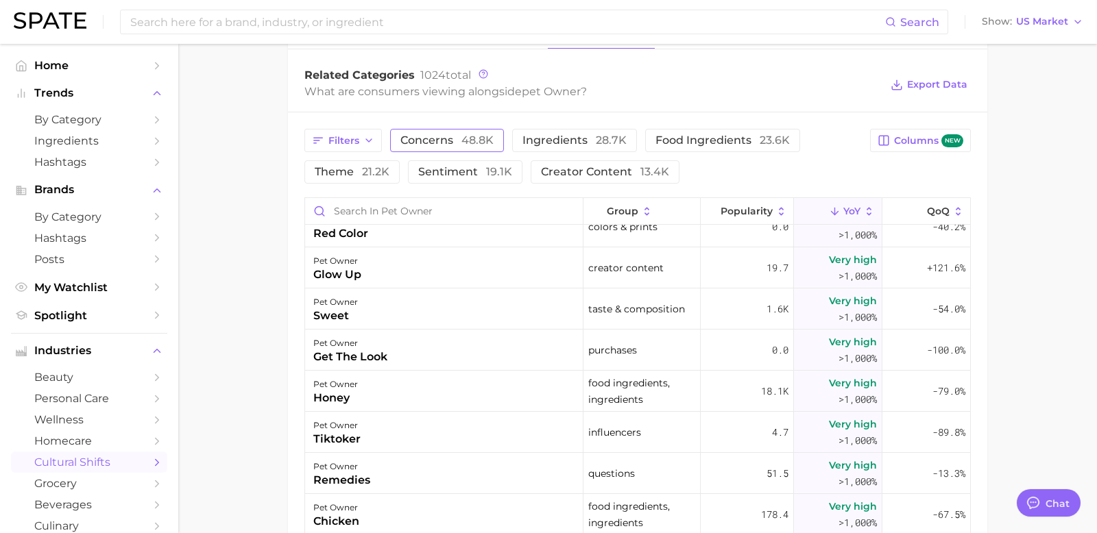
click at [411, 138] on span "concerns 48.8k" at bounding box center [446, 140] width 93 height 11
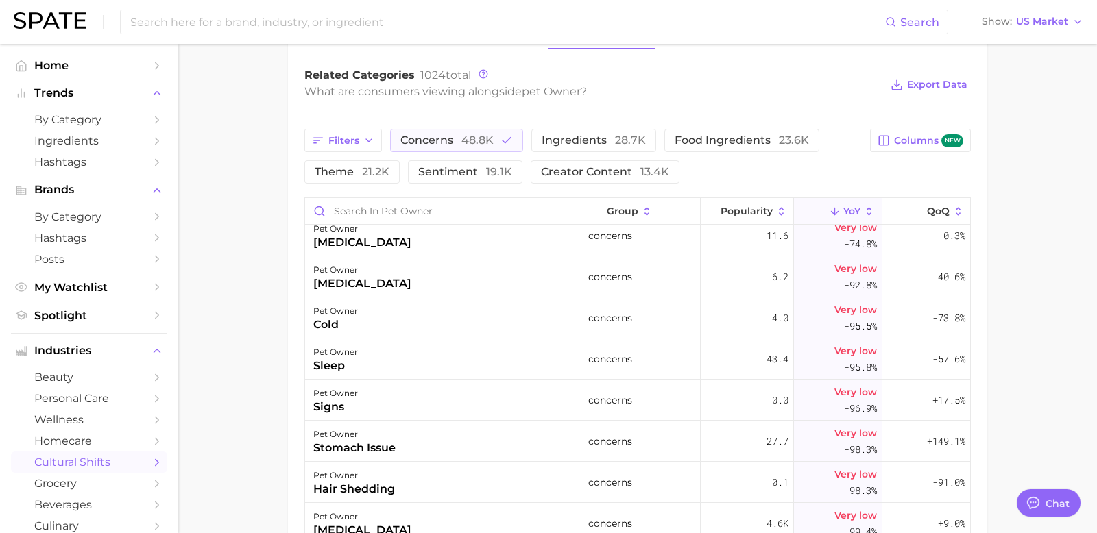
scroll to position [746, 0]
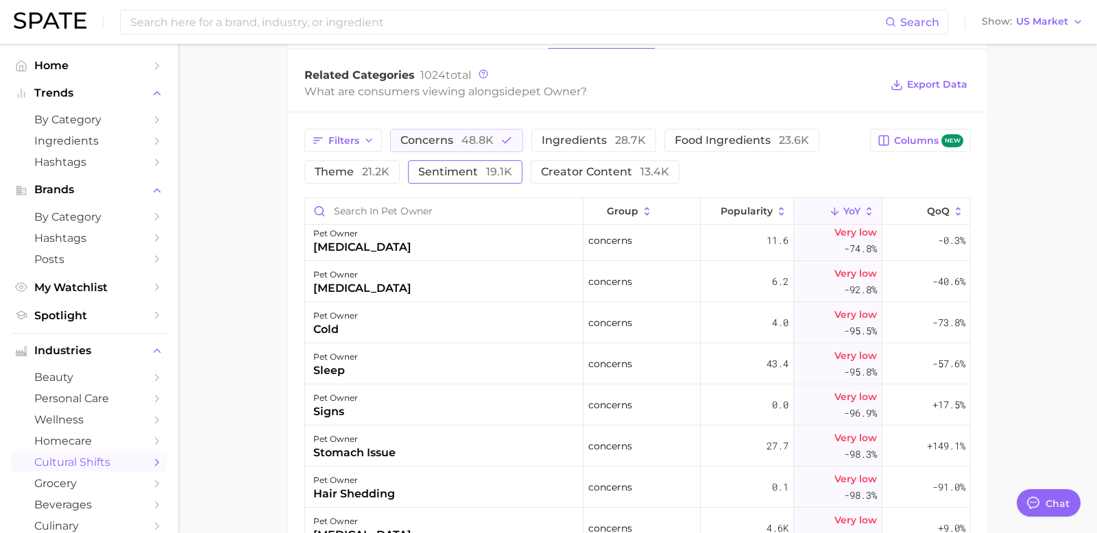
click at [428, 175] on span "sentiment 19.1k" at bounding box center [465, 172] width 94 height 11
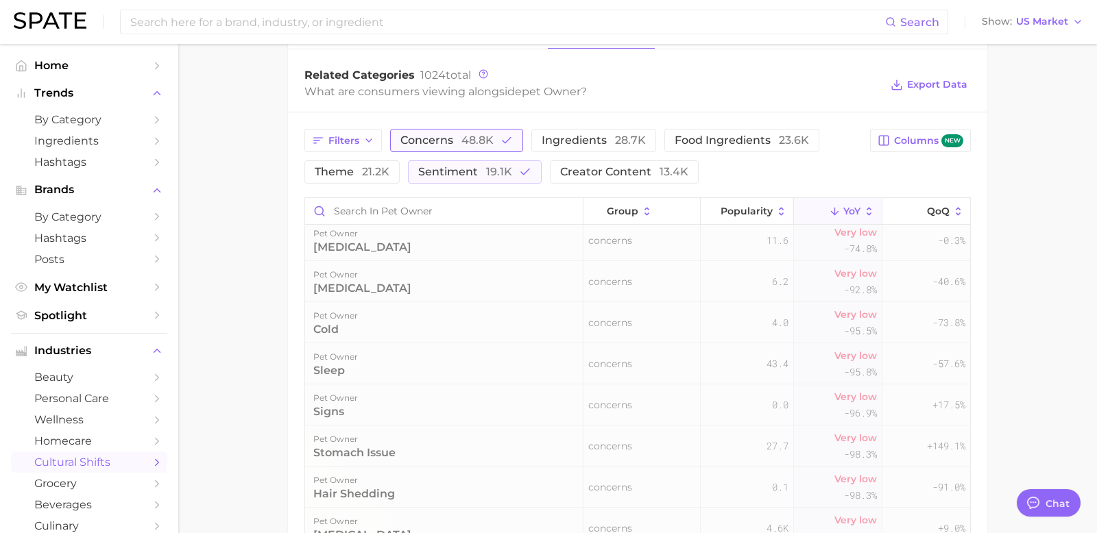
scroll to position [0, 0]
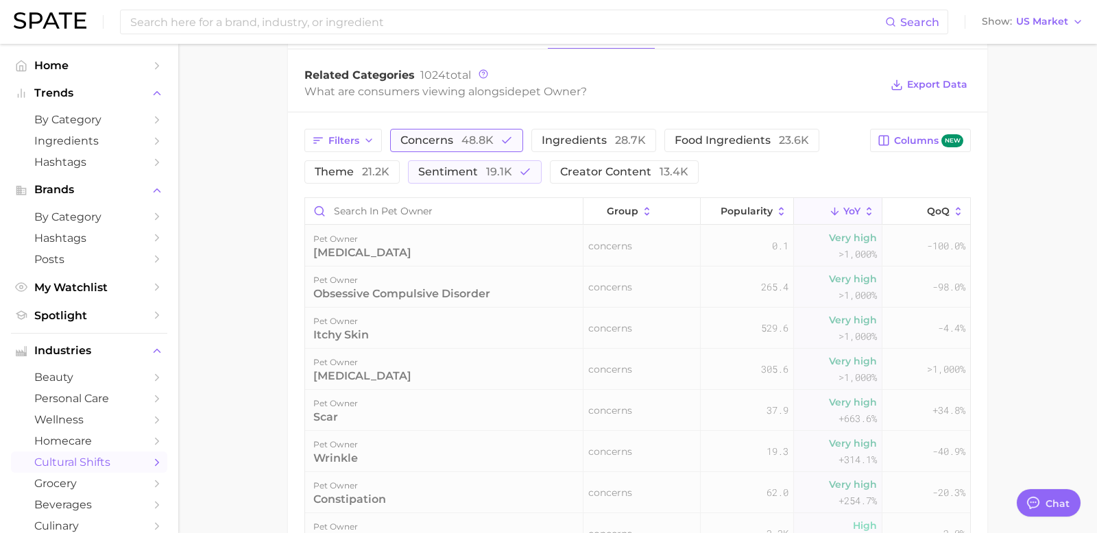
click at [458, 145] on button "concerns 48.8k" at bounding box center [456, 140] width 133 height 23
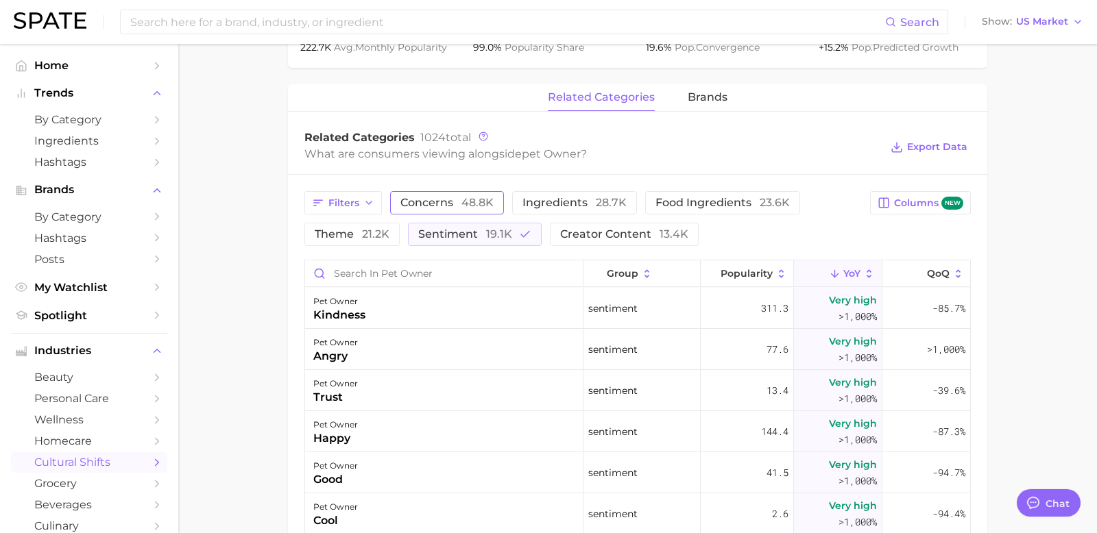
scroll to position [580, 0]
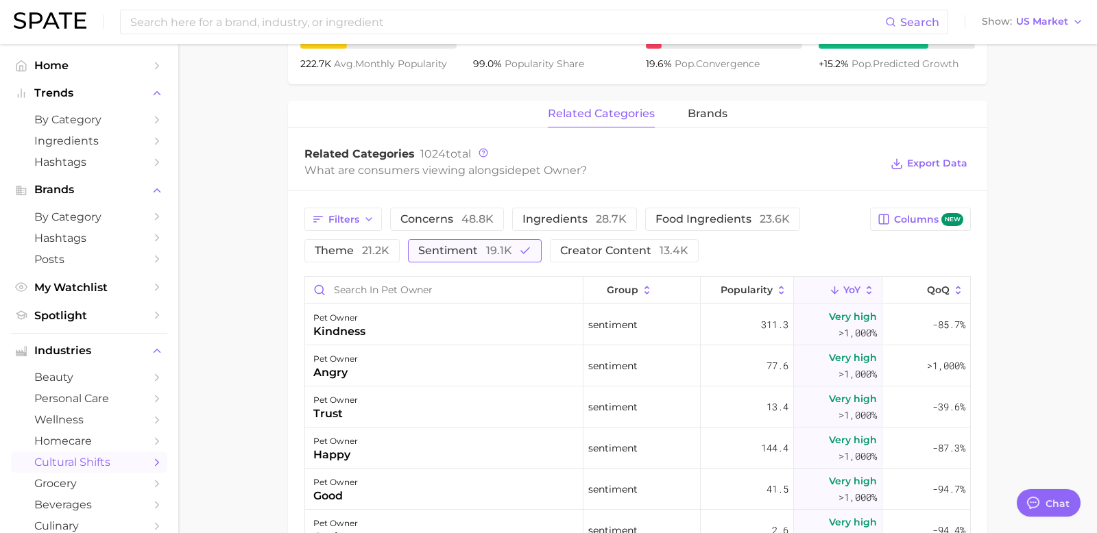
click at [474, 254] on span "sentiment 19.1k" at bounding box center [465, 250] width 94 height 11
click at [352, 247] on span "theme 21.2k" at bounding box center [352, 250] width 75 height 11
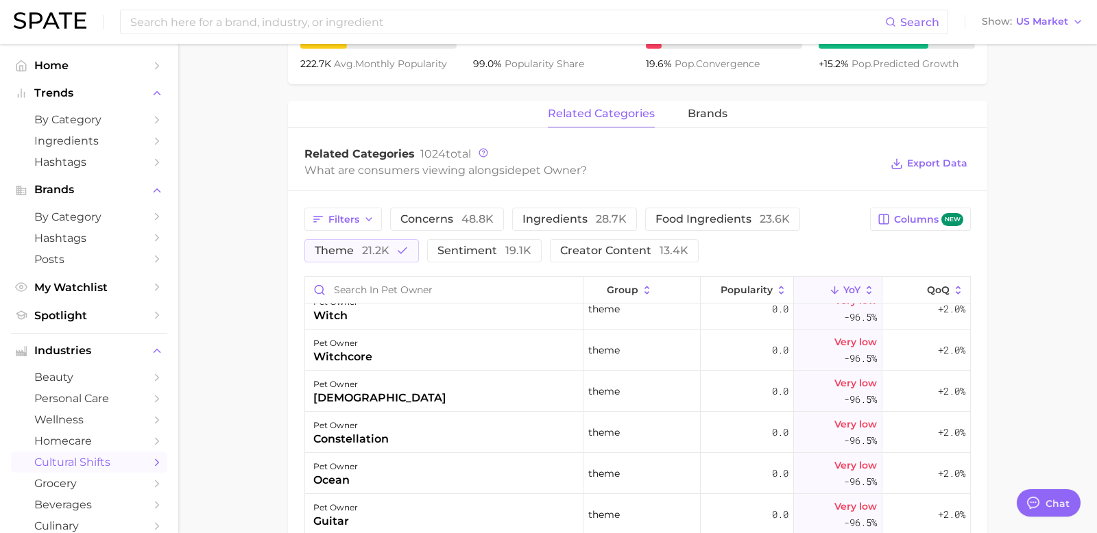
scroll to position [2074, 0]
click at [370, 252] on span "21.2k" at bounding box center [375, 250] width 27 height 13
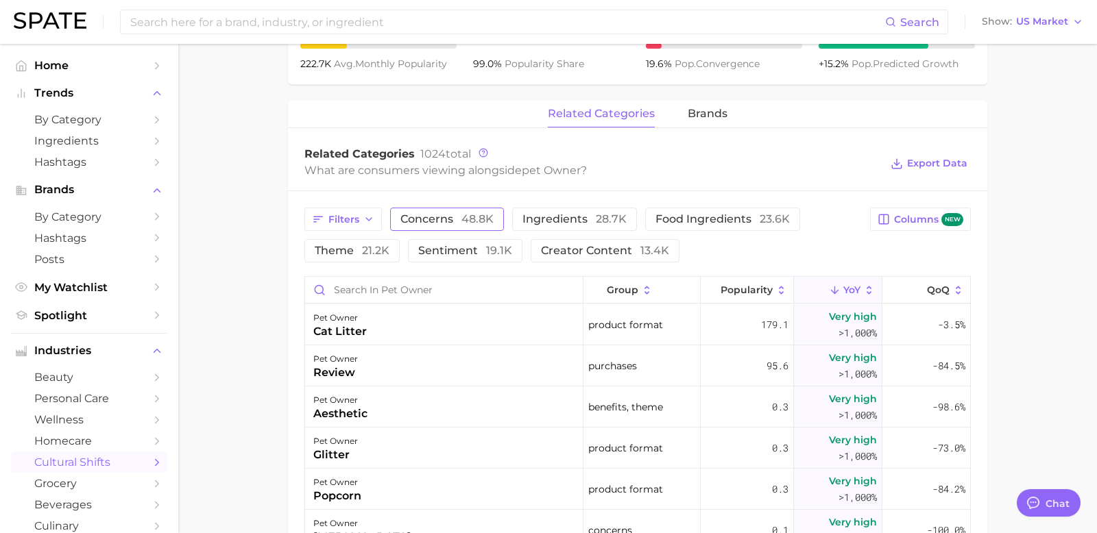
click at [442, 214] on span "concerns 48.8k" at bounding box center [446, 219] width 93 height 11
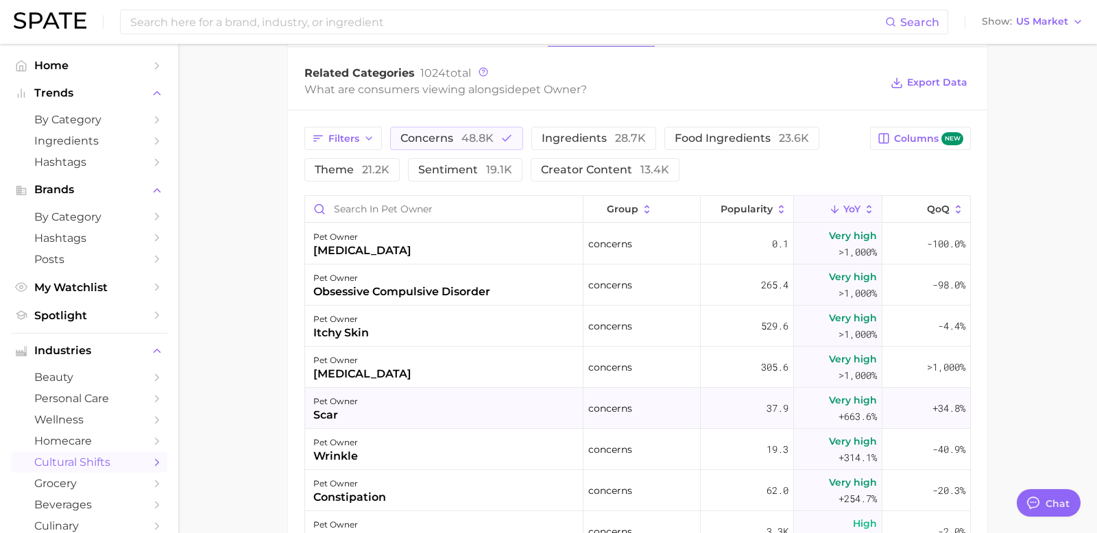
scroll to position [4, 0]
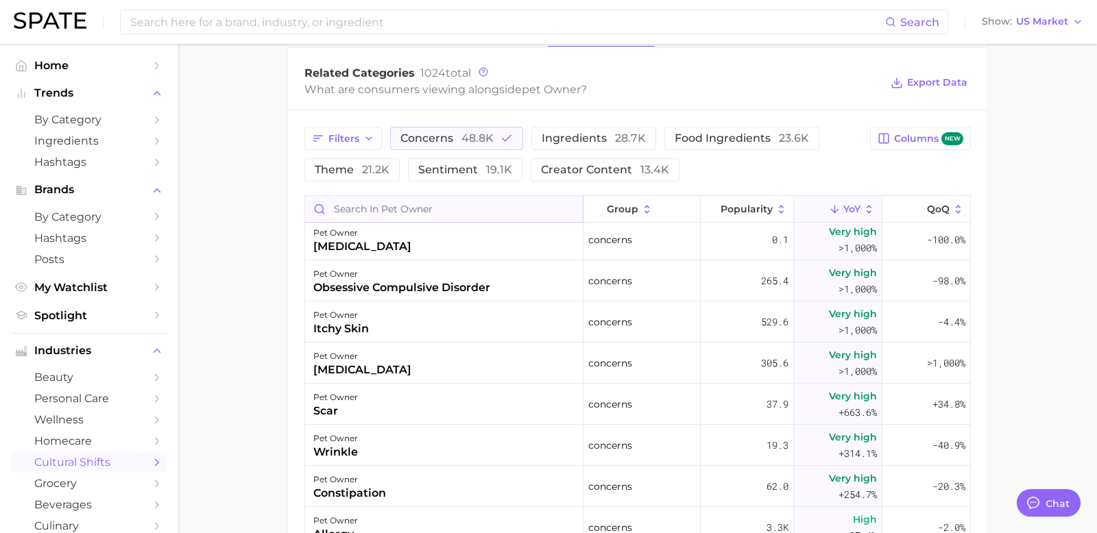
click at [387, 209] on input "Search in pet owner" at bounding box center [444, 209] width 278 height 26
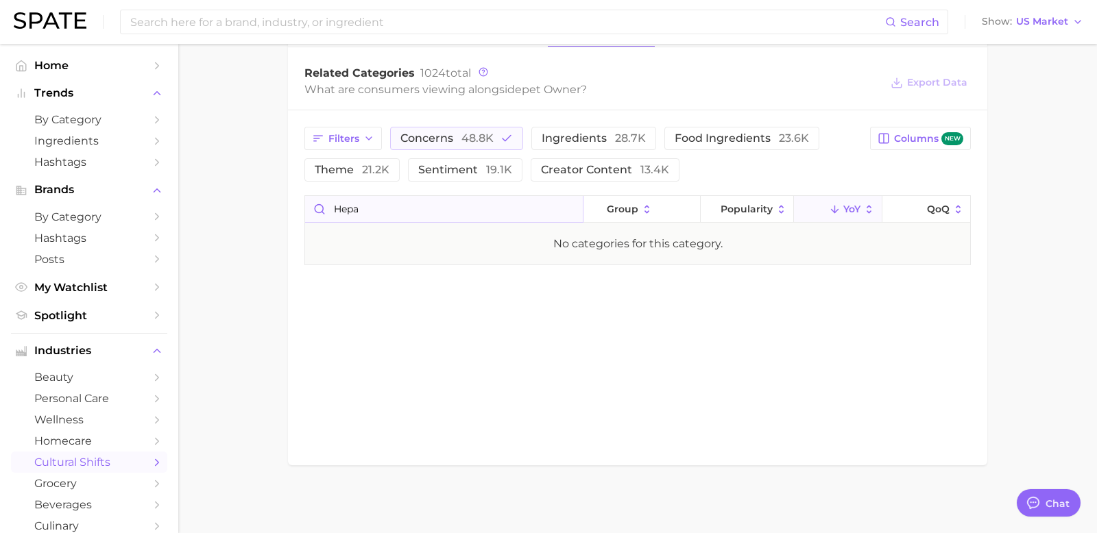
scroll to position [660, 0]
type input "h"
type input "a"
type input "c"
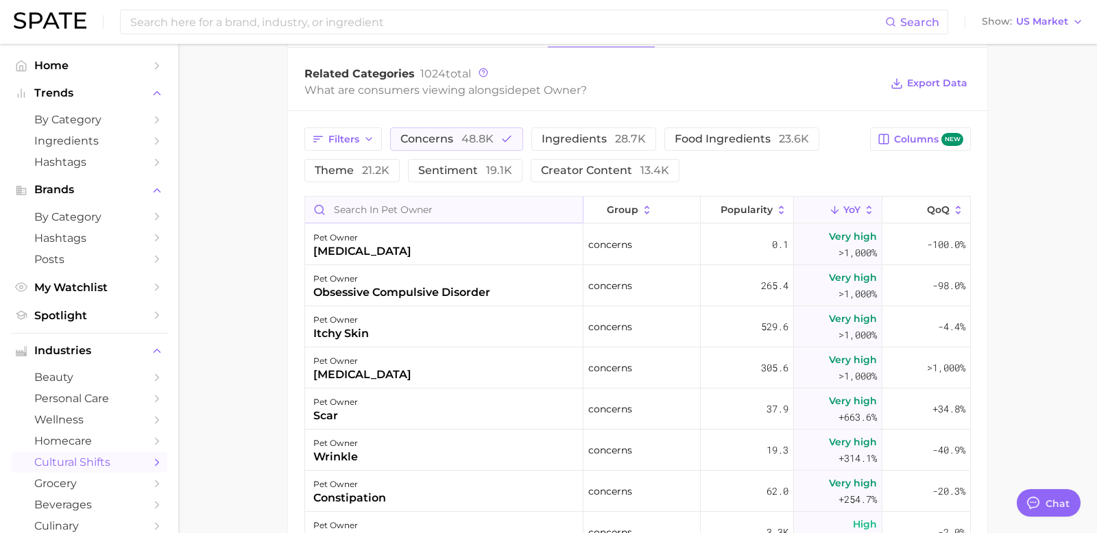
scroll to position [661, 0]
click at [439, 140] on span "concerns 48.8k" at bounding box center [446, 138] width 93 height 11
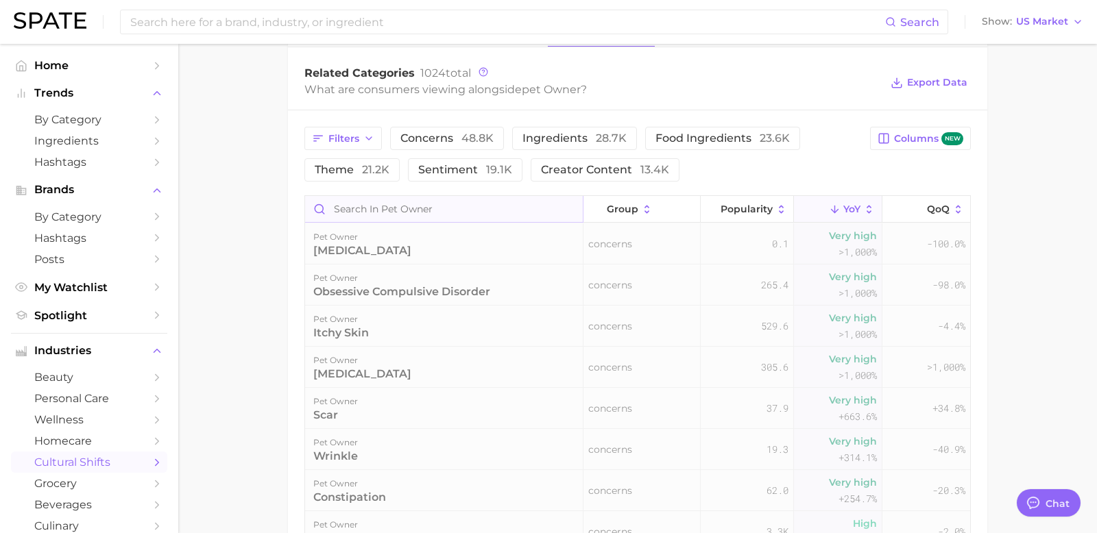
click at [396, 212] on input "Search in pet owner" at bounding box center [444, 209] width 278 height 26
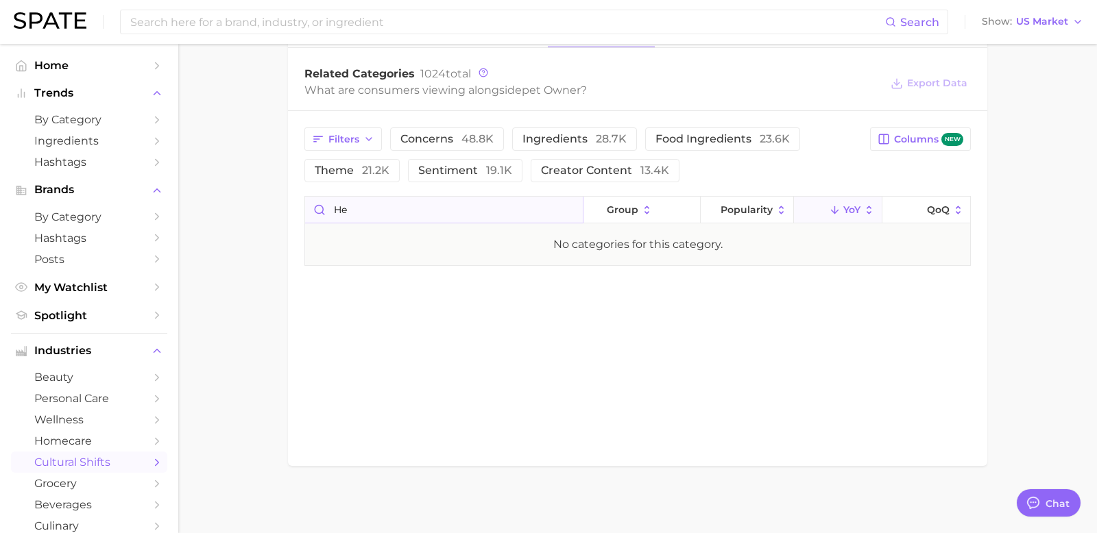
type input "h"
type input "a"
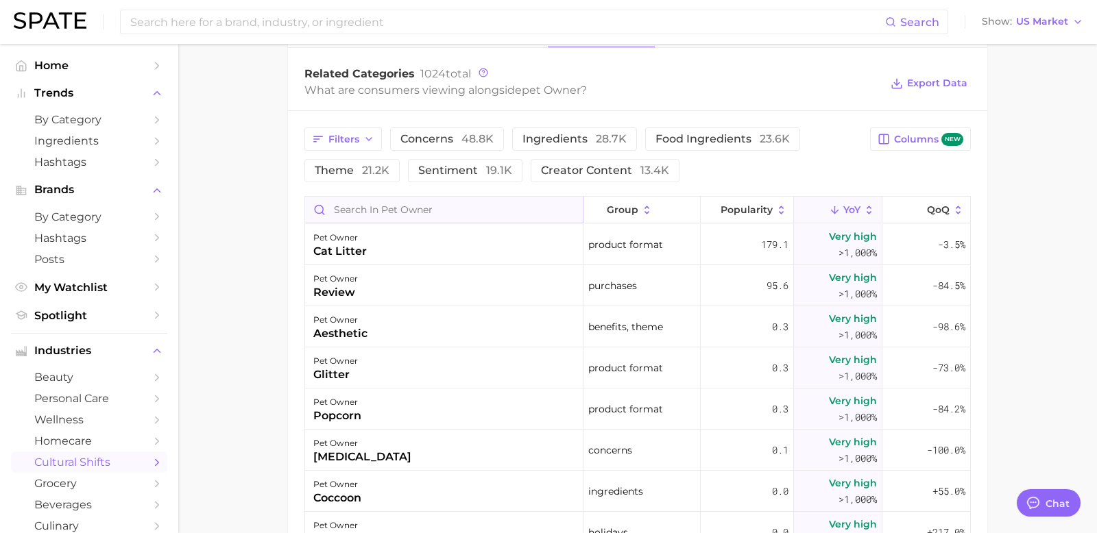
scroll to position [661, 0]
click at [440, 127] on button "concerns 48.8k" at bounding box center [447, 138] width 114 height 23
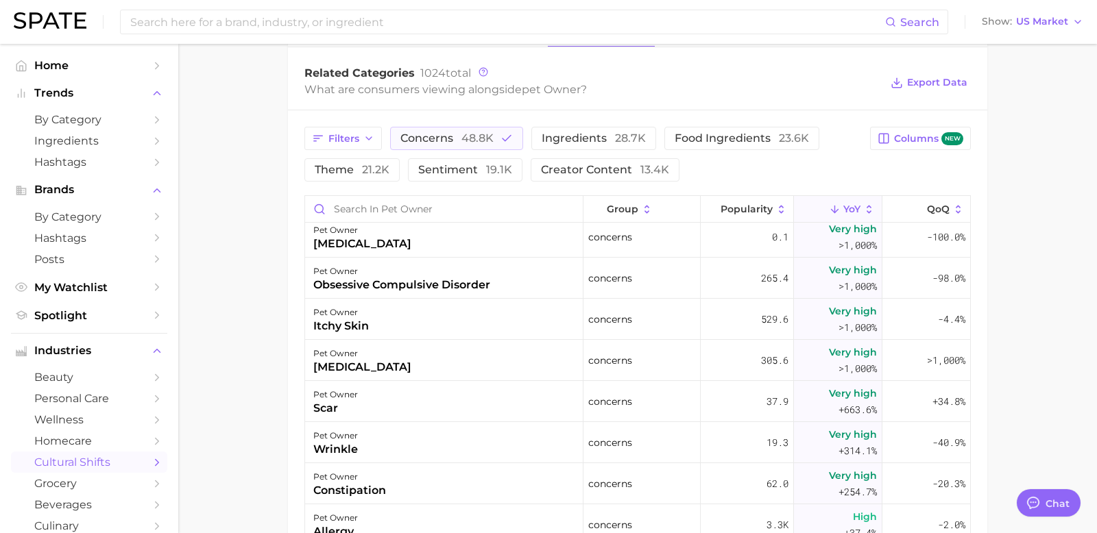
scroll to position [0, 0]
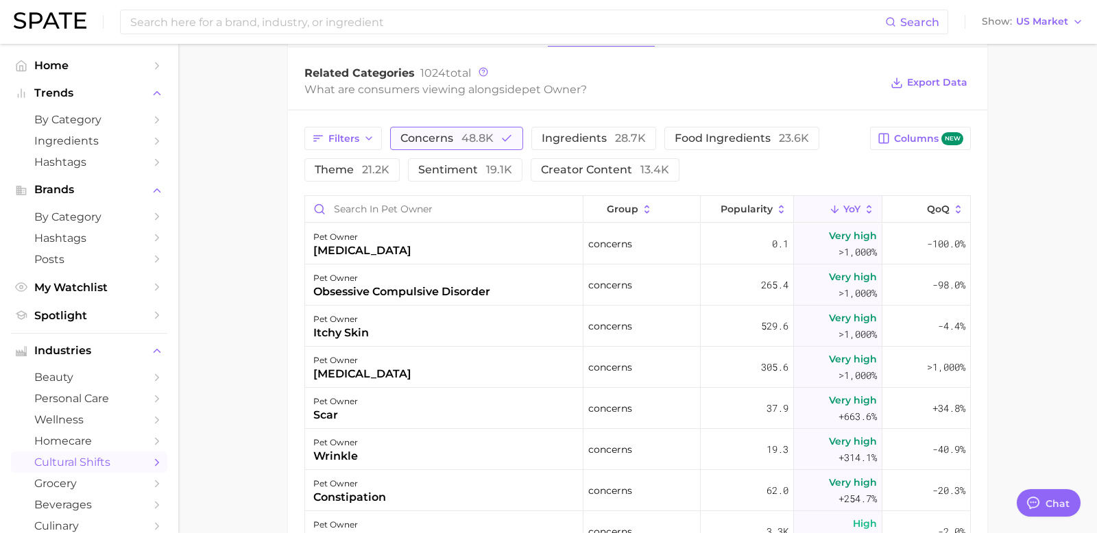
click at [452, 136] on span "concerns 48.8k" at bounding box center [446, 138] width 93 height 11
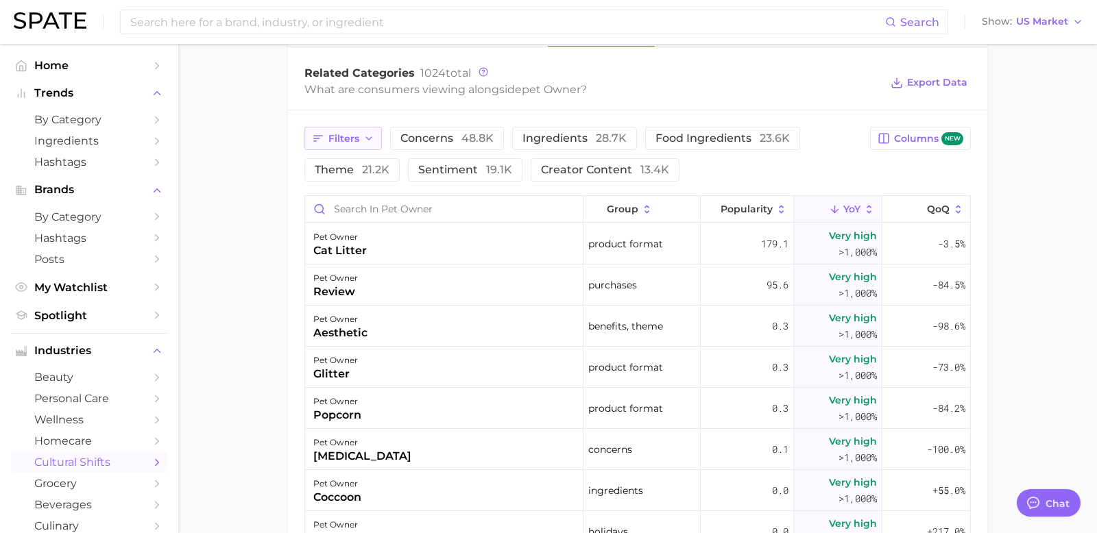
click at [323, 140] on icon "button" at bounding box center [318, 138] width 12 height 12
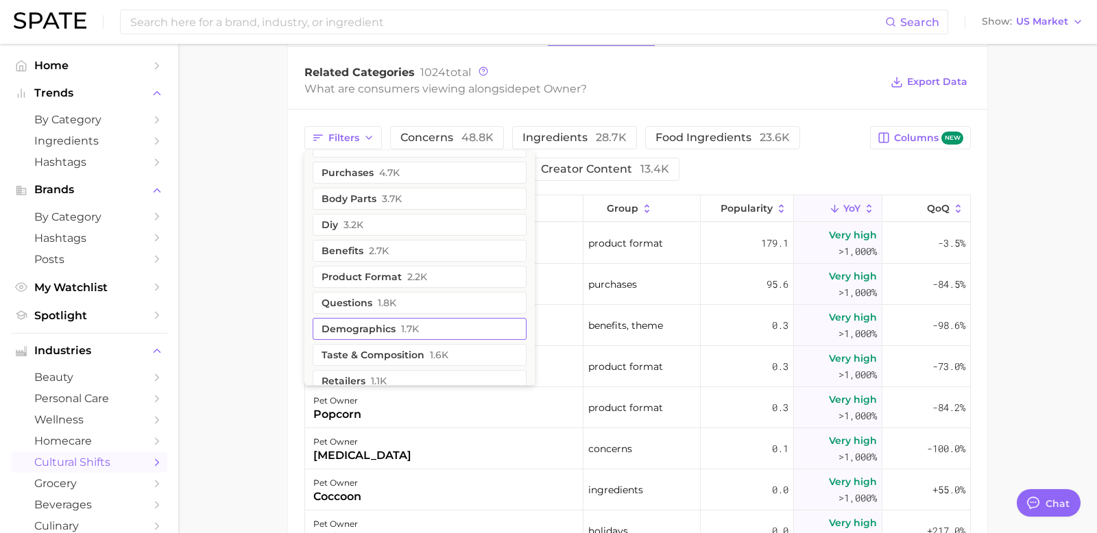
scroll to position [155, 0]
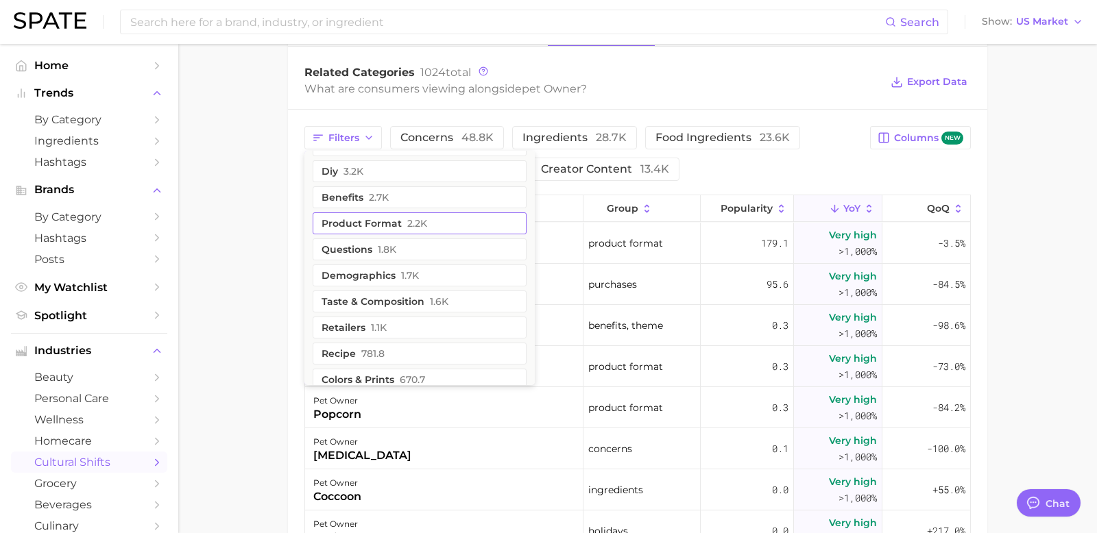
click at [415, 225] on span "2.2k" at bounding box center [417, 223] width 20 height 11
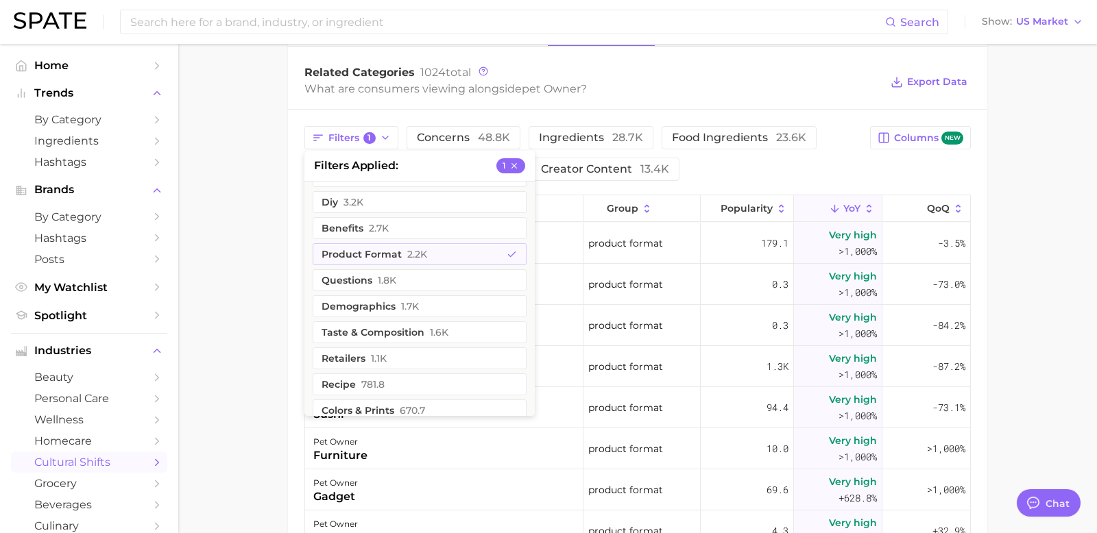
click at [252, 278] on main "1. sociodemographic insights 2. identity & community 3. pet owner 4. pet owner …" at bounding box center [637, 97] width 919 height 1431
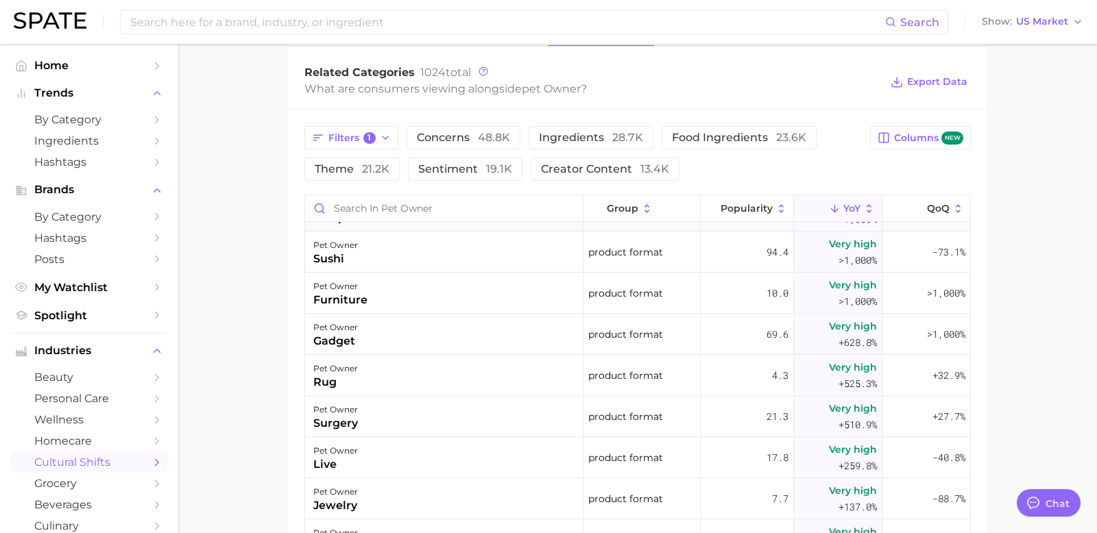
scroll to position [0, 0]
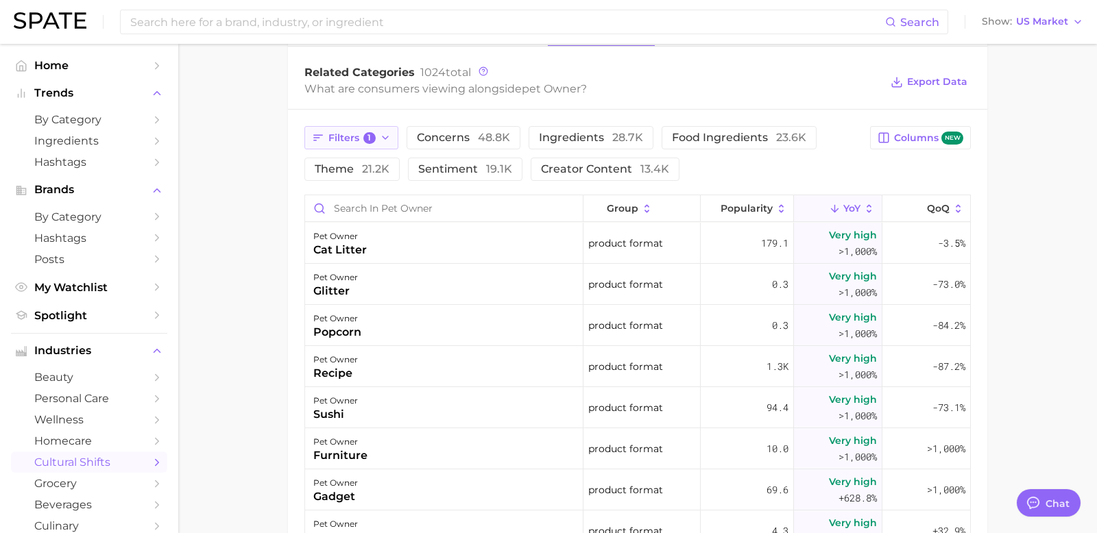
click at [383, 132] on icon "button" at bounding box center [385, 137] width 11 height 11
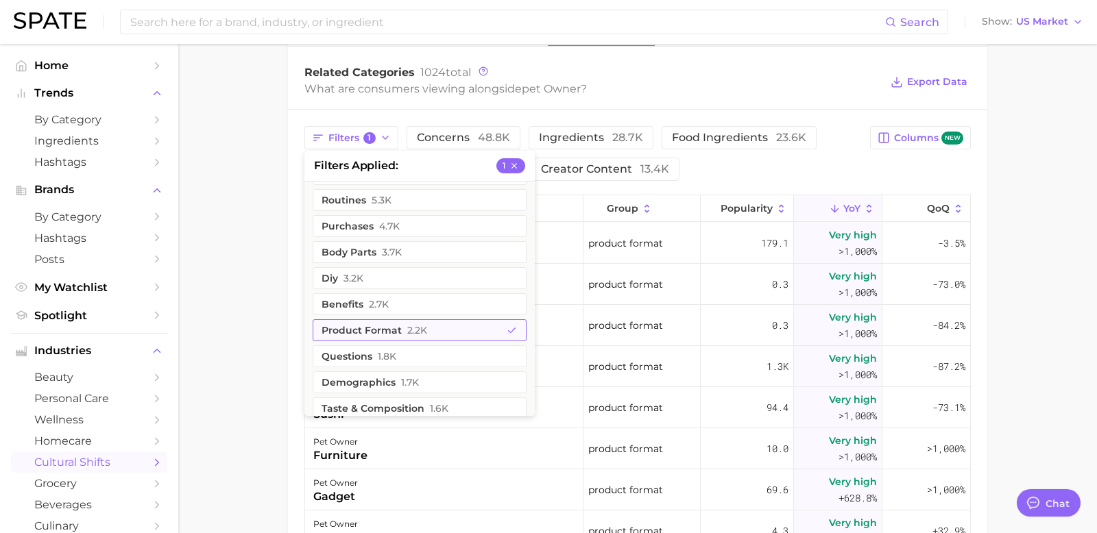
scroll to position [78, 0]
click at [407, 328] on span "2.2k" at bounding box center [417, 331] width 20 height 11
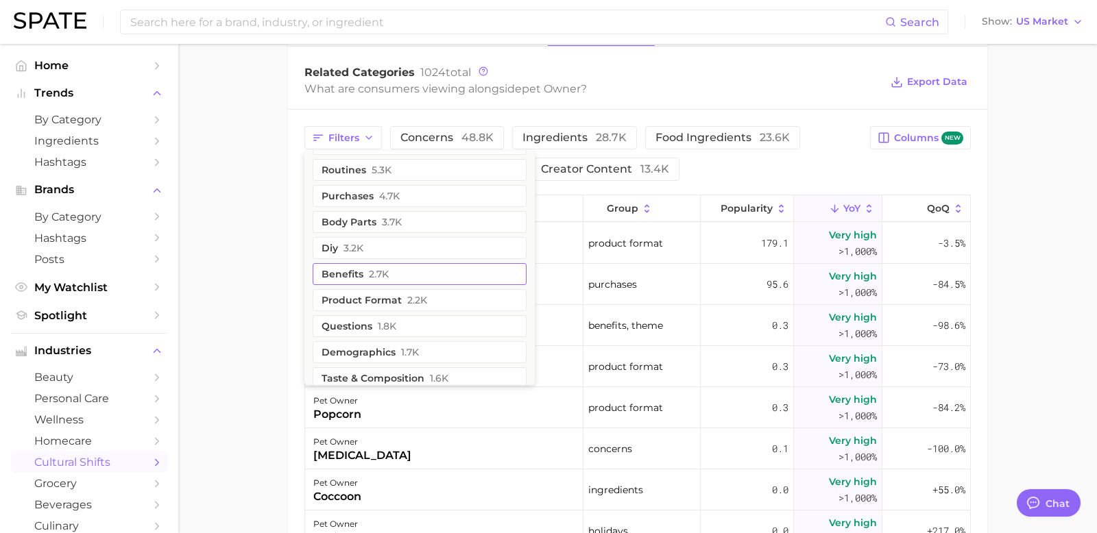
click at [379, 272] on span "2.7k" at bounding box center [379, 274] width 20 height 11
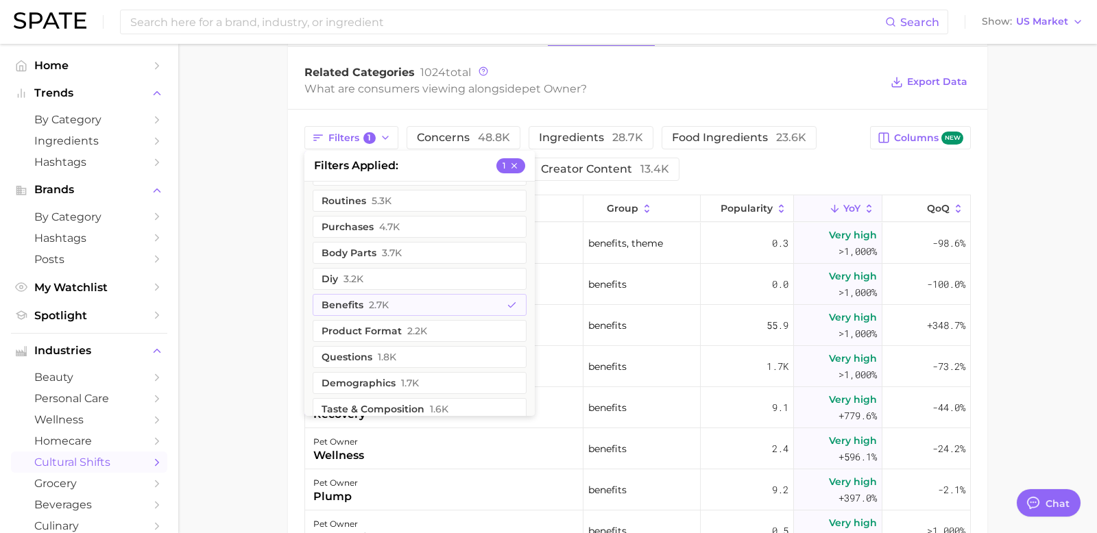
click at [235, 350] on main "1. sociodemographic insights 2. identity & community 3. pet owner 4. pet owner …" at bounding box center [637, 97] width 919 height 1431
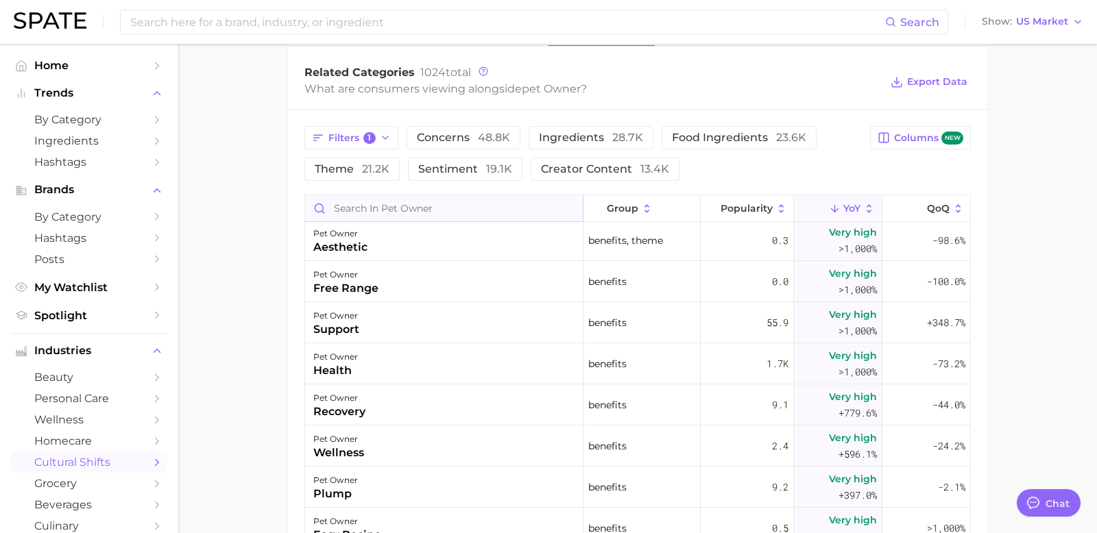
scroll to position [0, 0]
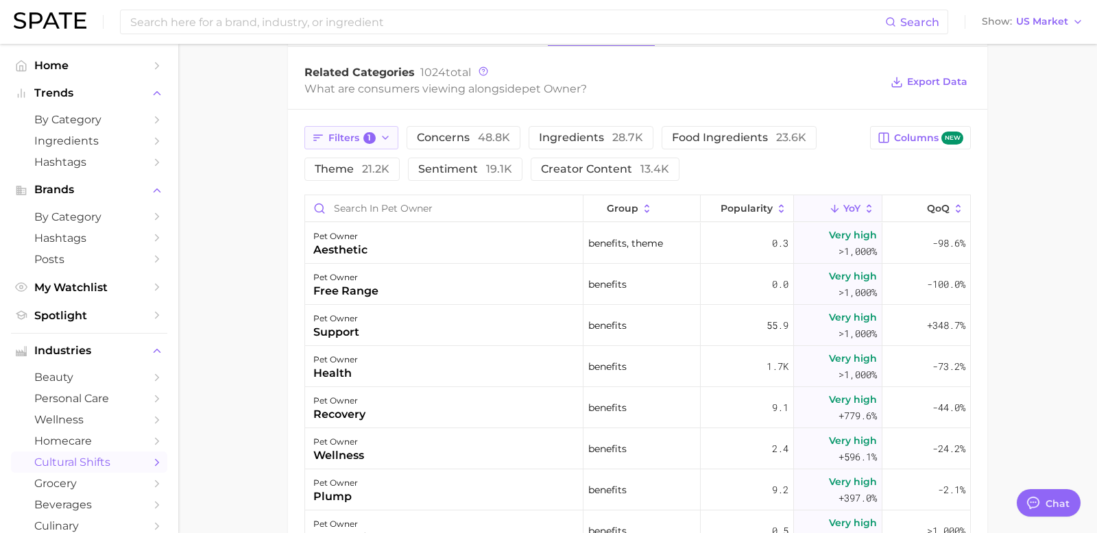
click at [372, 137] on span "1" at bounding box center [369, 138] width 12 height 12
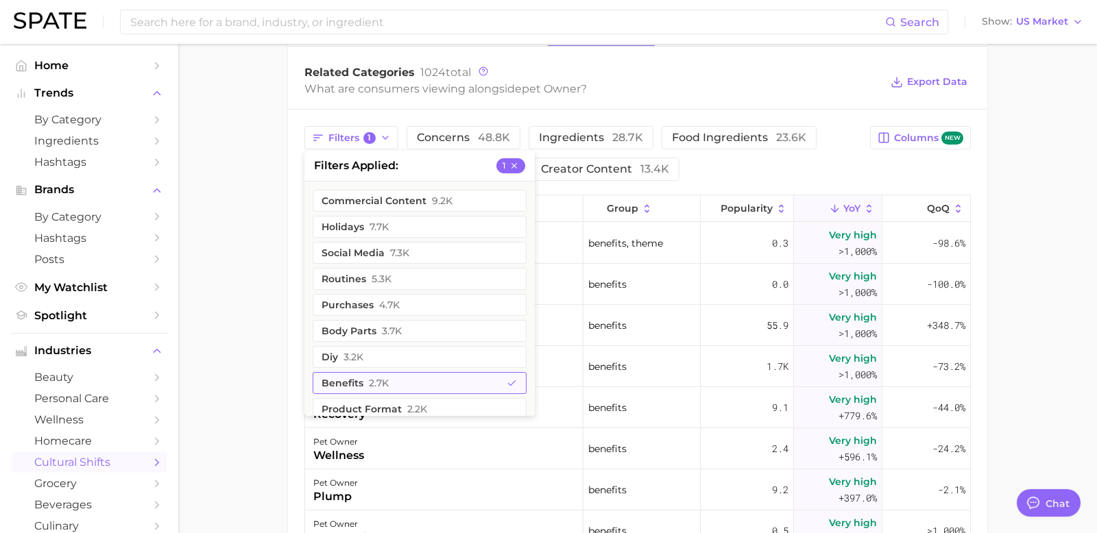
click at [369, 383] on span "2.7k" at bounding box center [379, 383] width 20 height 11
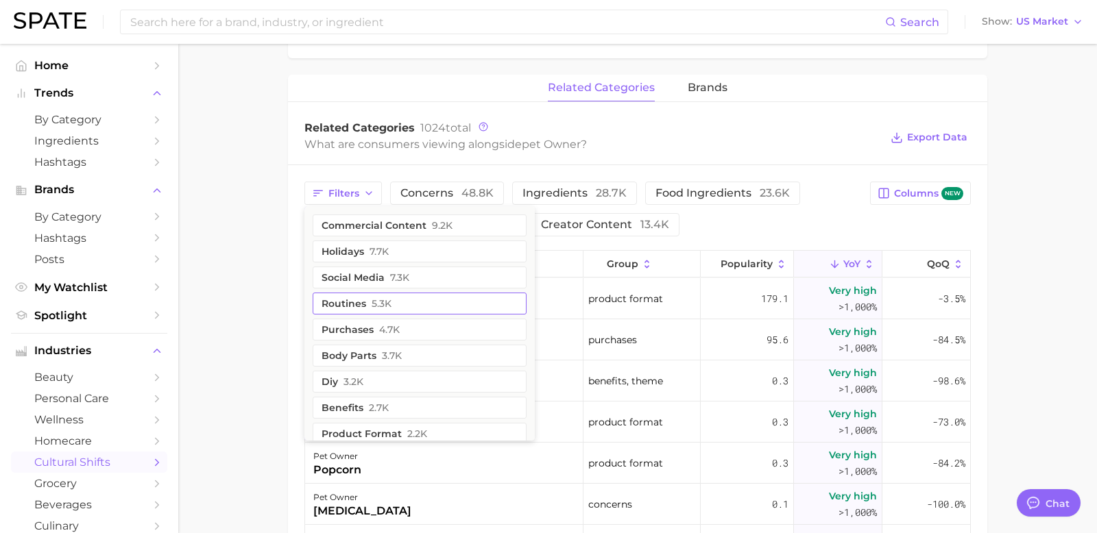
scroll to position [593, 0]
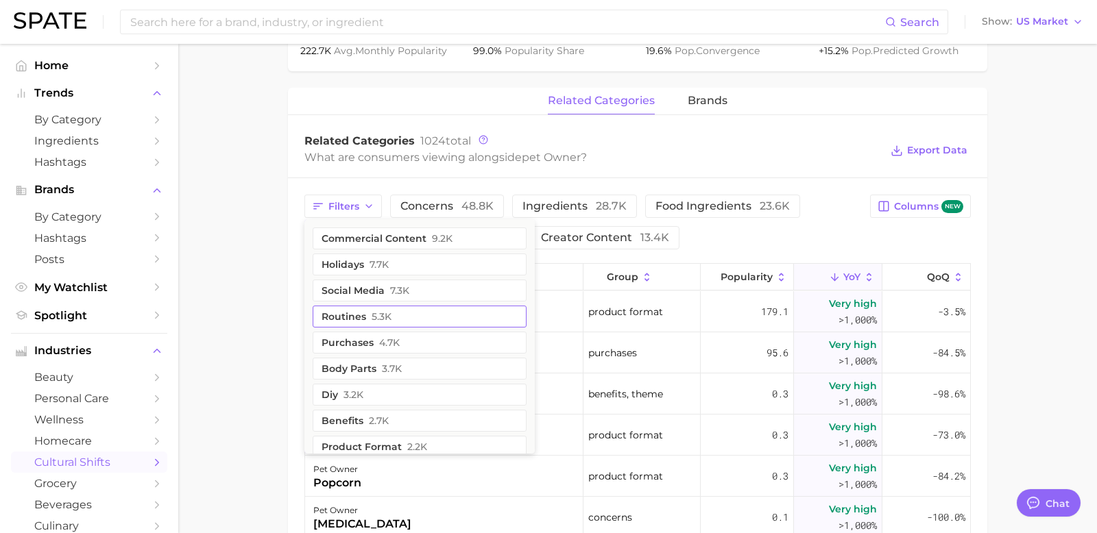
click at [376, 317] on span "5.3k" at bounding box center [382, 316] width 20 height 11
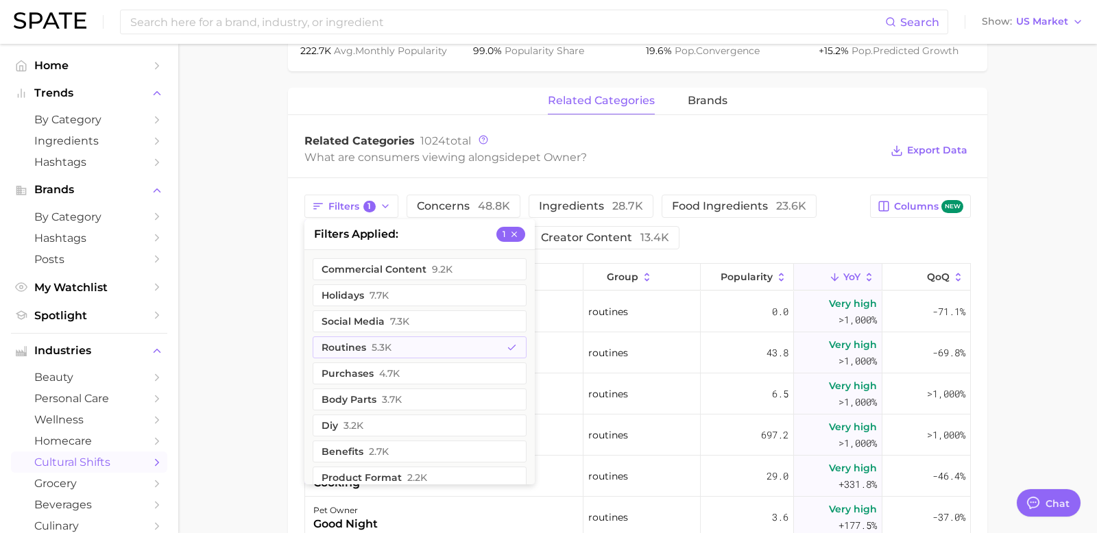
click at [273, 317] on main "1. sociodemographic insights 2. identity & community 3. pet owner 4. pet owner …" at bounding box center [637, 166] width 919 height 1431
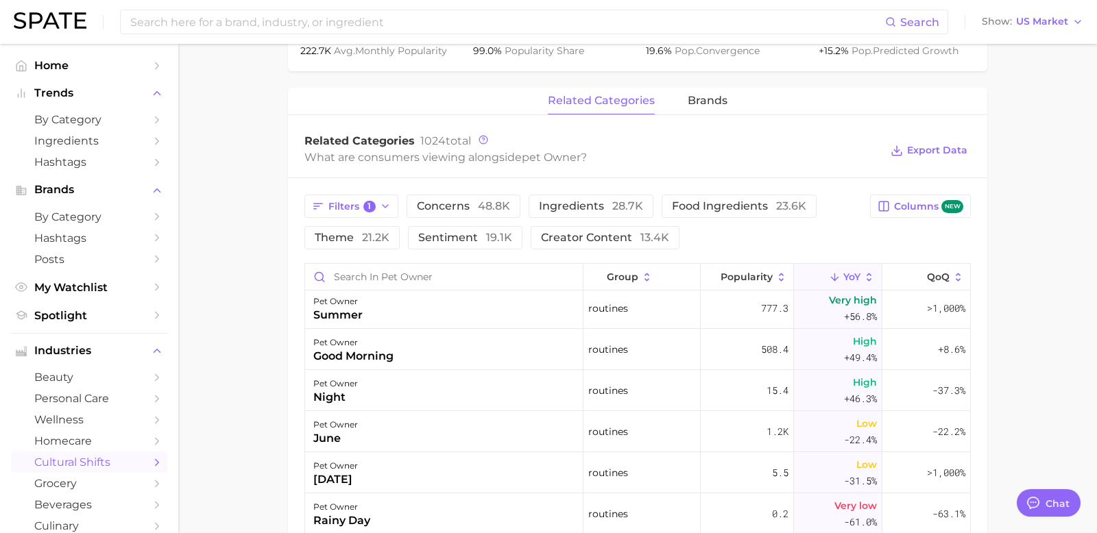
scroll to position [0, 0]
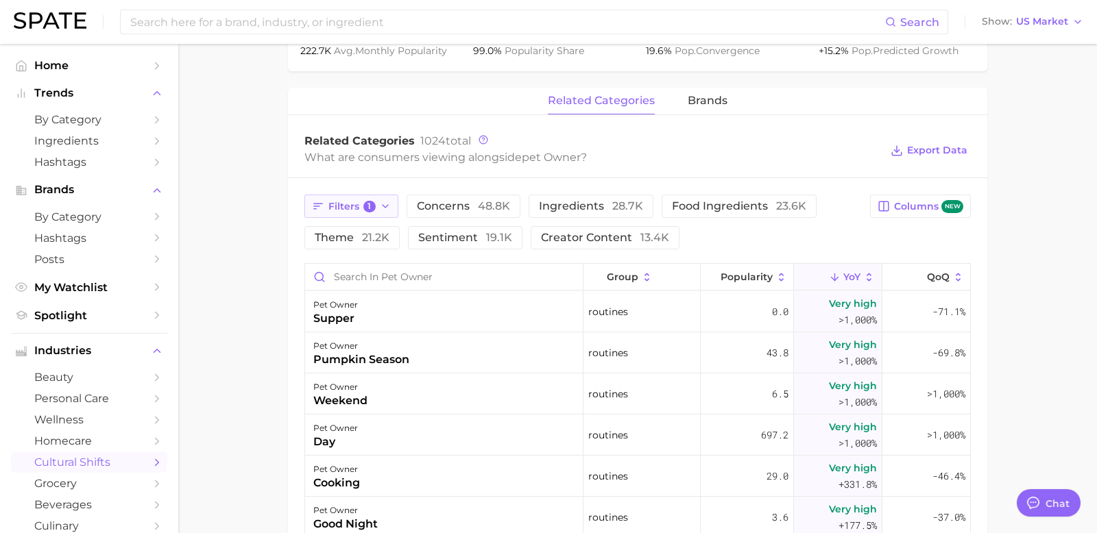
click at [377, 199] on button "Filters 1" at bounding box center [351, 206] width 94 height 23
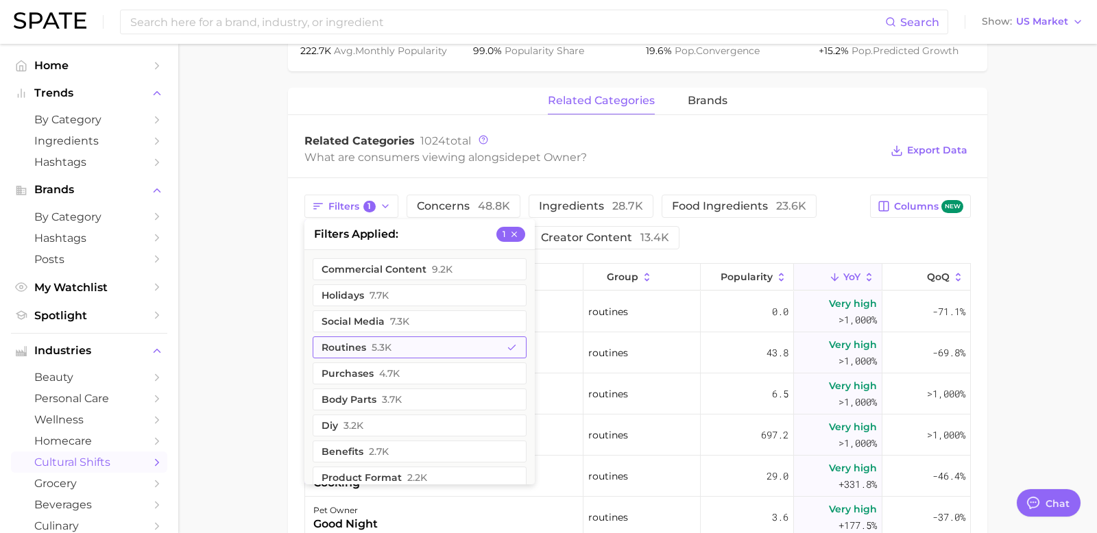
click at [356, 341] on button "routines 5.3k" at bounding box center [420, 348] width 214 height 22
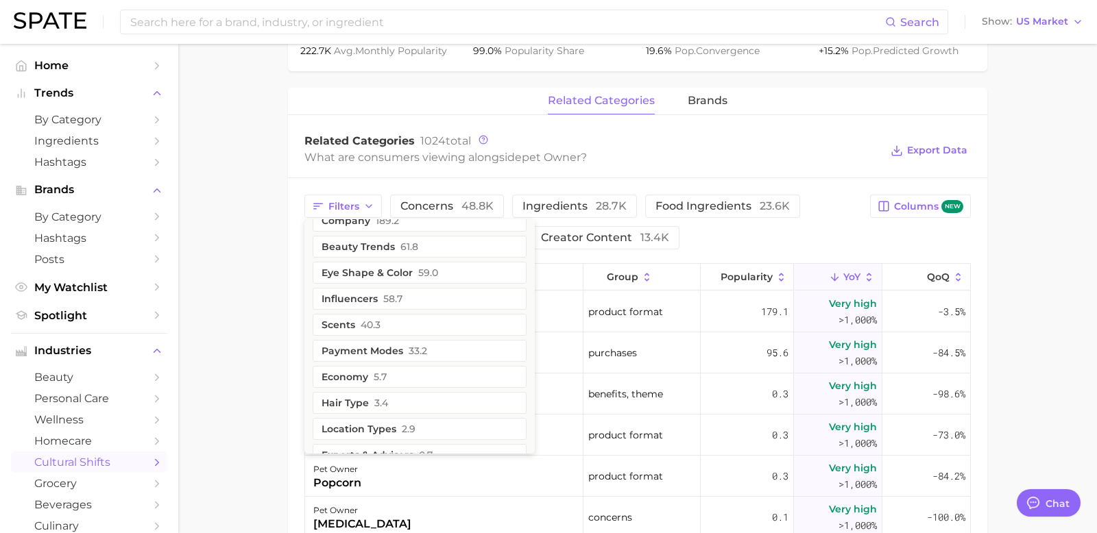
scroll to position [507, 0]
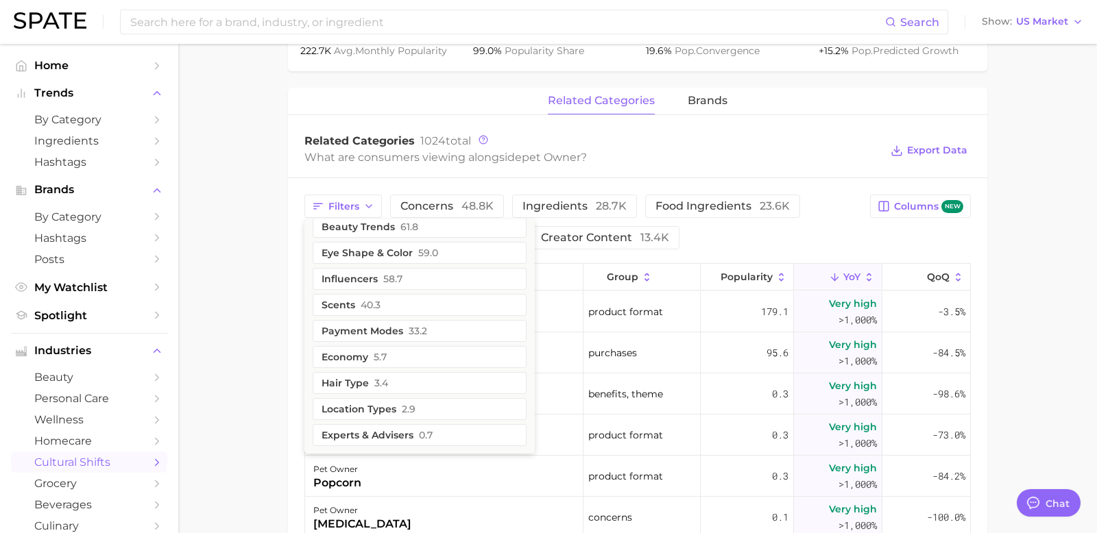
click at [269, 328] on main "1. sociodemographic insights 2. identity & community 3. pet owner 4. pet owner …" at bounding box center [637, 166] width 919 height 1431
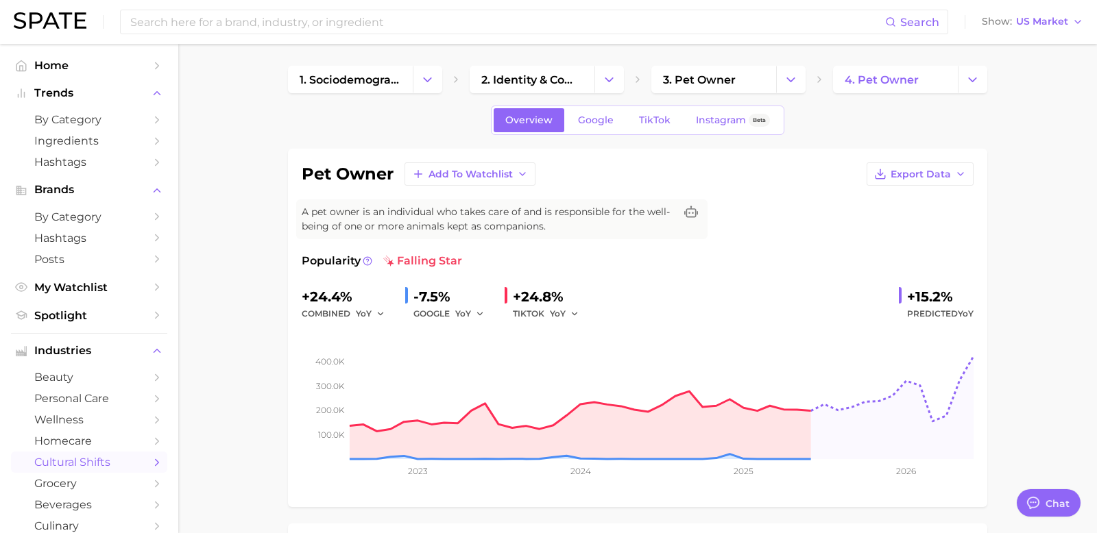
scroll to position [593, 0]
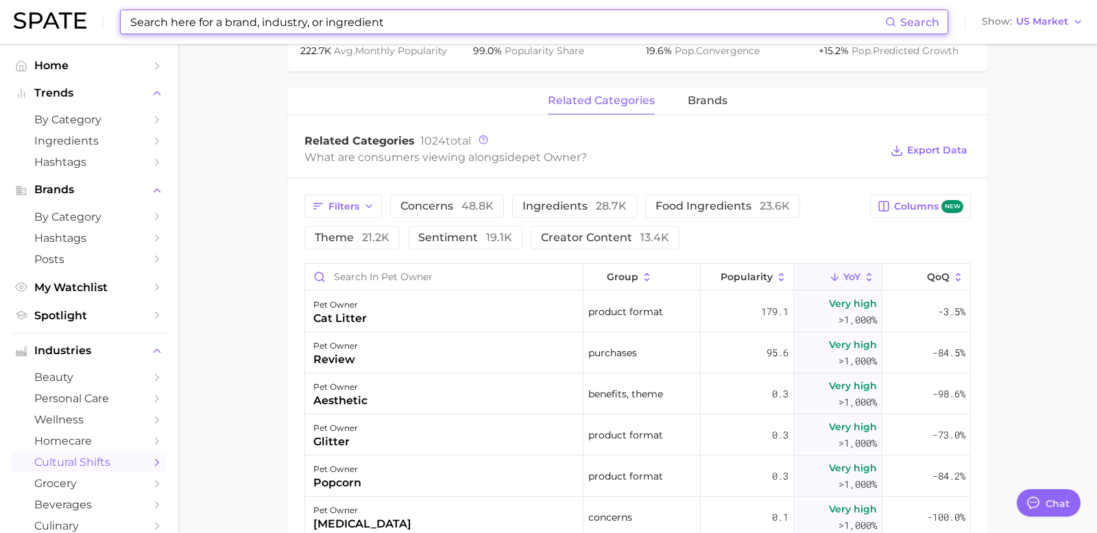
click at [256, 20] on input at bounding box center [507, 21] width 756 height 23
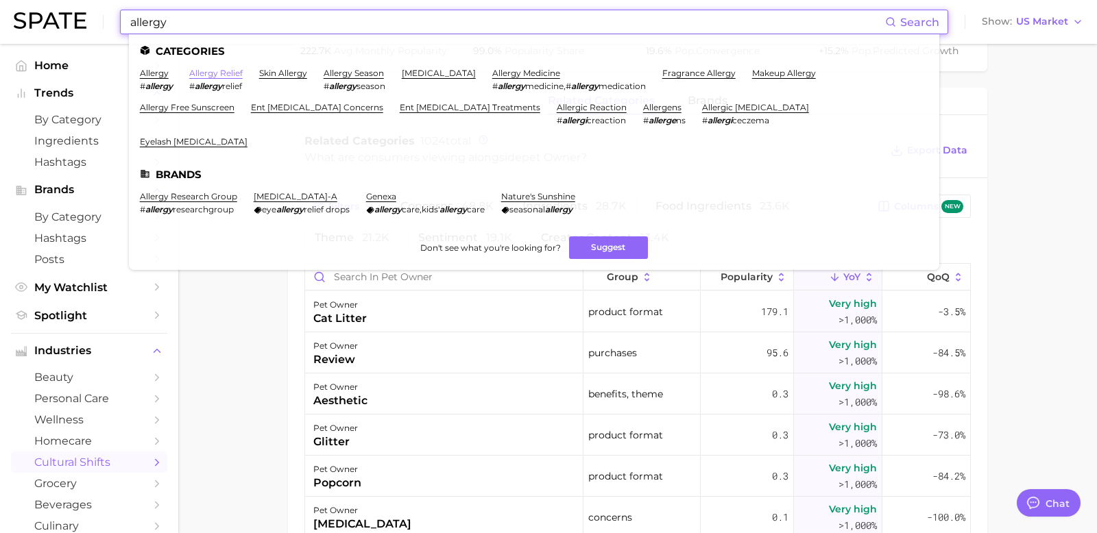
type input "allergy"
click at [230, 71] on link "allergy relief" at bounding box center [215, 73] width 53 height 10
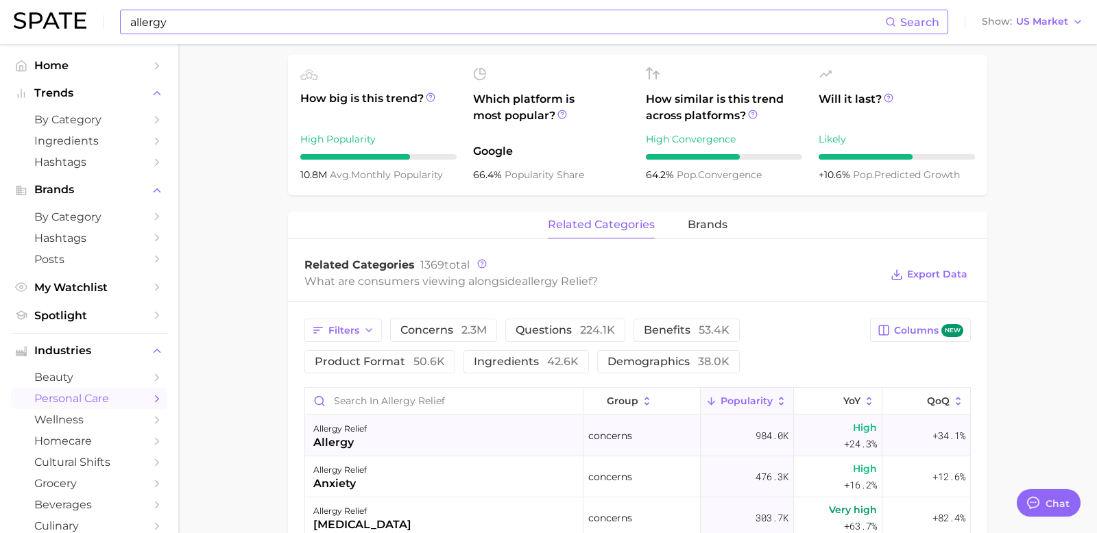
scroll to position [494, 0]
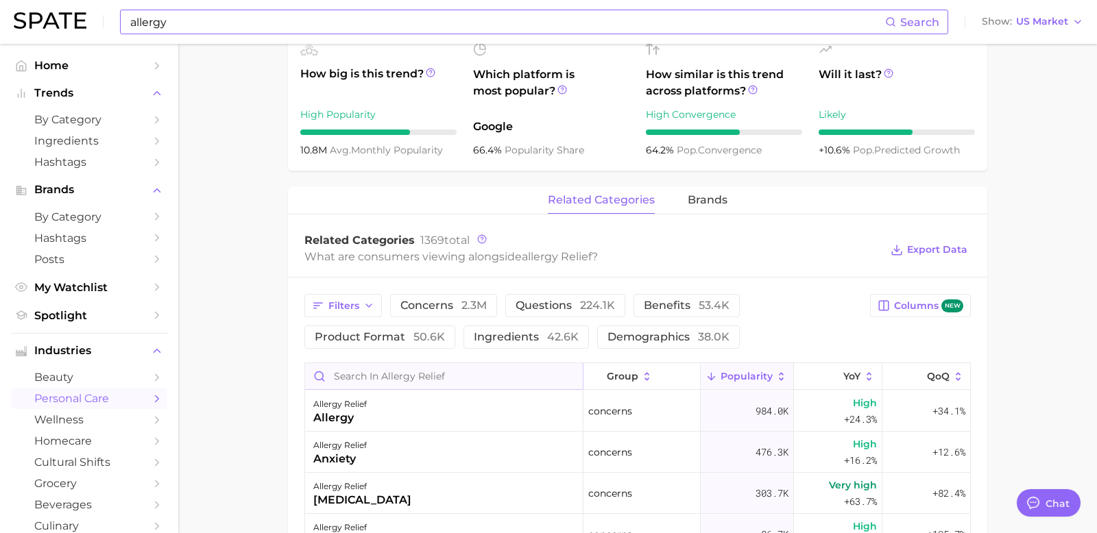
click at [379, 365] on input "Search in allergy relief" at bounding box center [444, 376] width 278 height 26
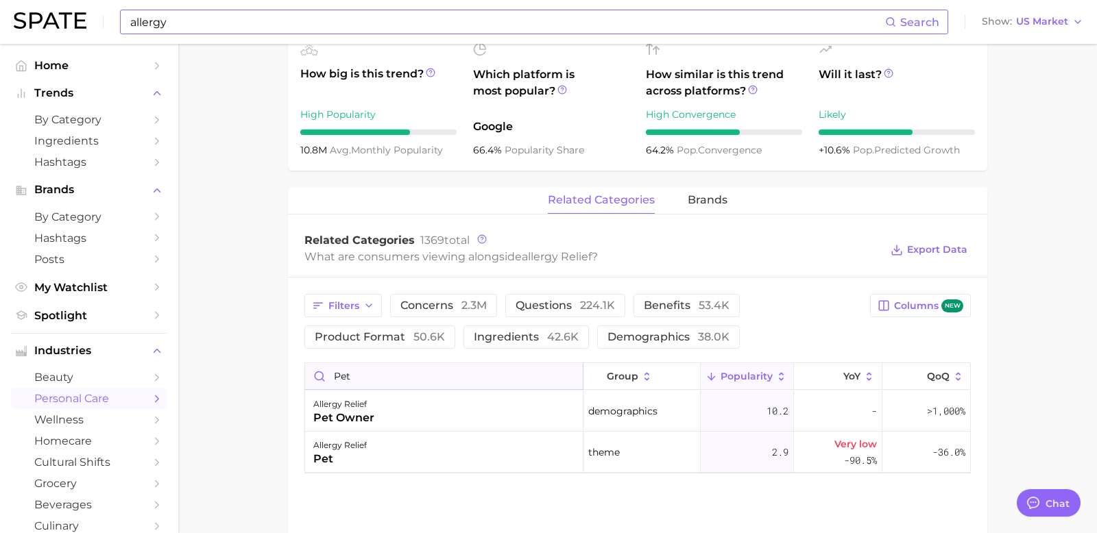
click at [350, 380] on input "pet" at bounding box center [444, 376] width 278 height 26
type input "d"
